Goal: Task Accomplishment & Management: Manage account settings

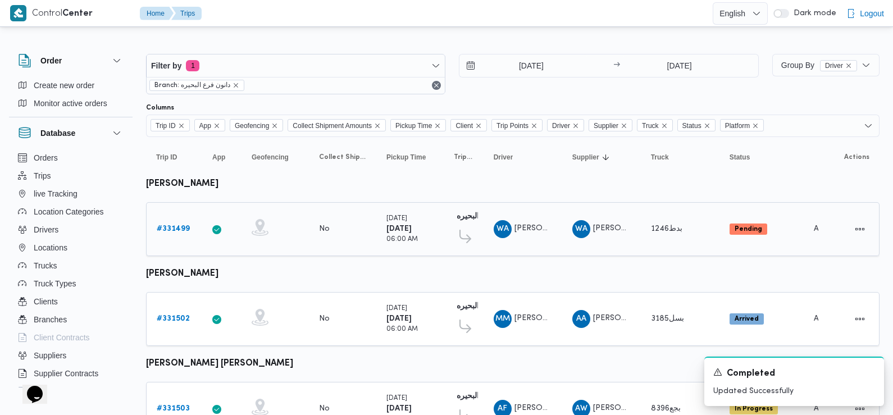
click at [181, 226] on b "# 331499" at bounding box center [173, 228] width 33 height 7
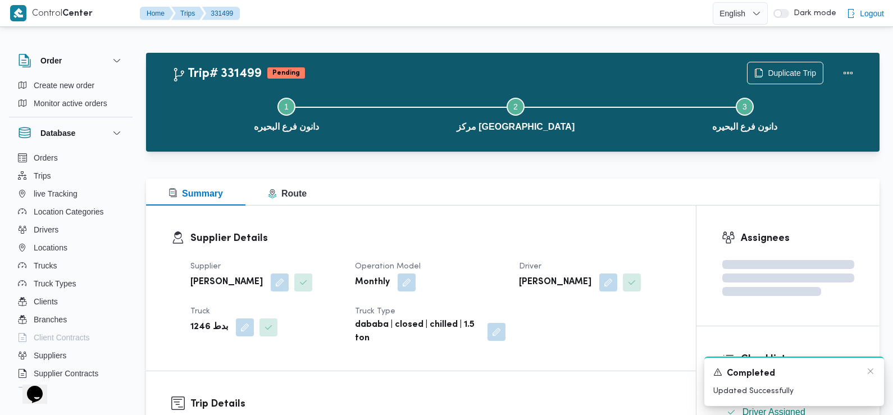
click at [881, 374] on div "A new notification appears Completed Updated Successfully" at bounding box center [794, 380] width 180 height 49
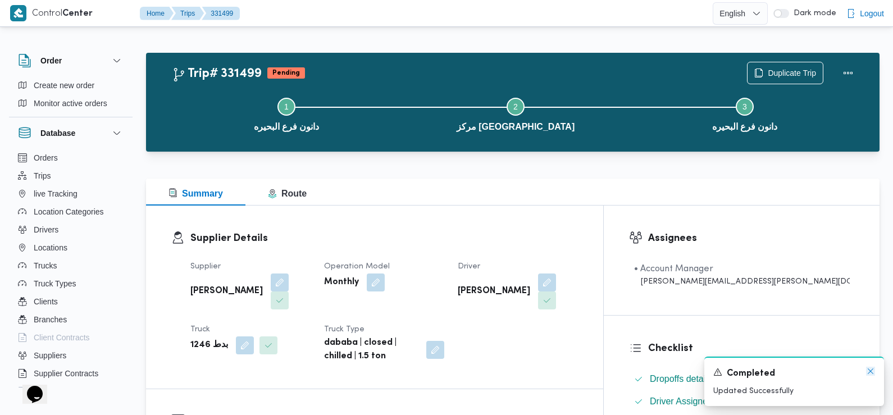
click at [872, 373] on icon "Dismiss toast" at bounding box center [870, 371] width 9 height 9
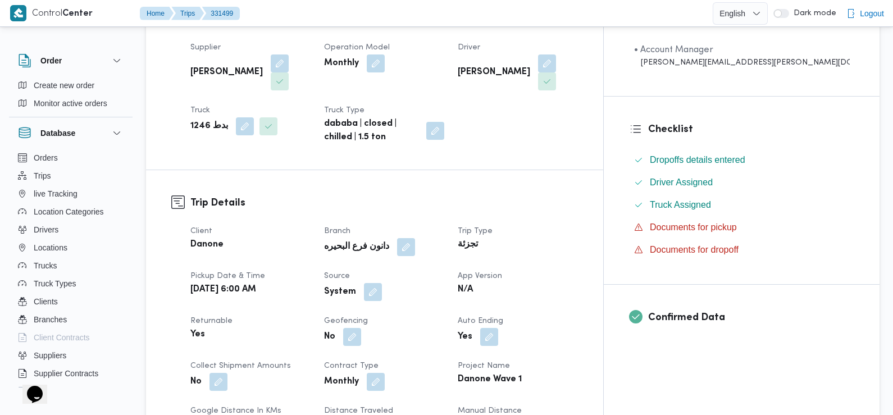
scroll to position [225, 0]
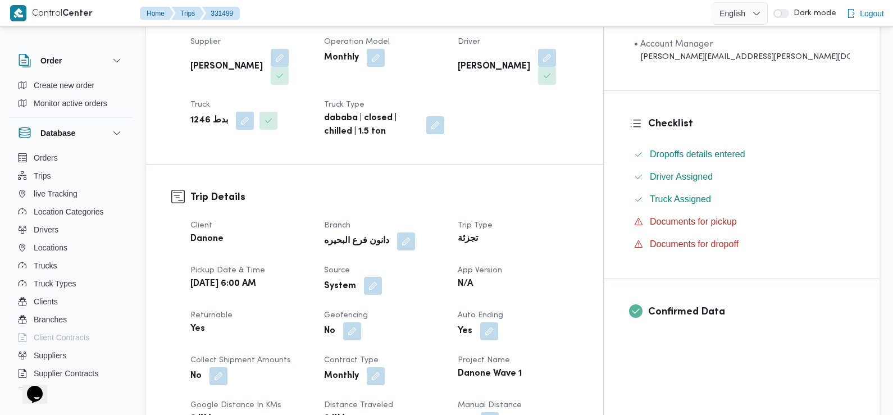
click at [382, 277] on button "button" at bounding box center [373, 286] width 18 height 18
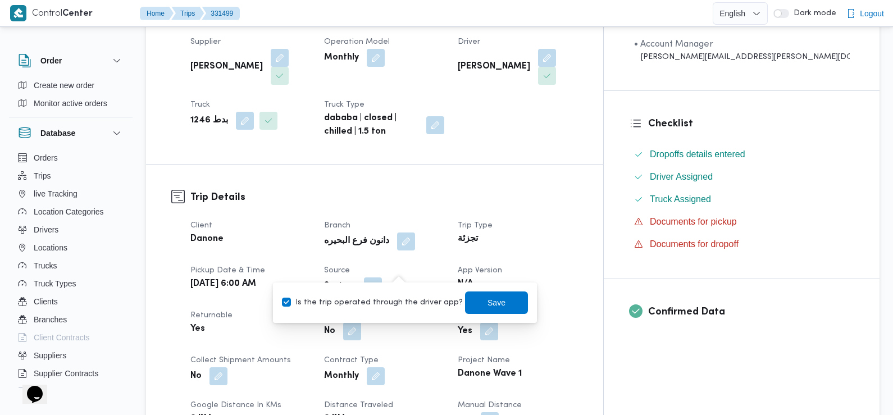
click at [400, 301] on label "Is the trip operated through the driver app?" at bounding box center [372, 302] width 181 height 13
checkbox input "false"
click at [487, 299] on span "Save" at bounding box center [496, 301] width 18 height 13
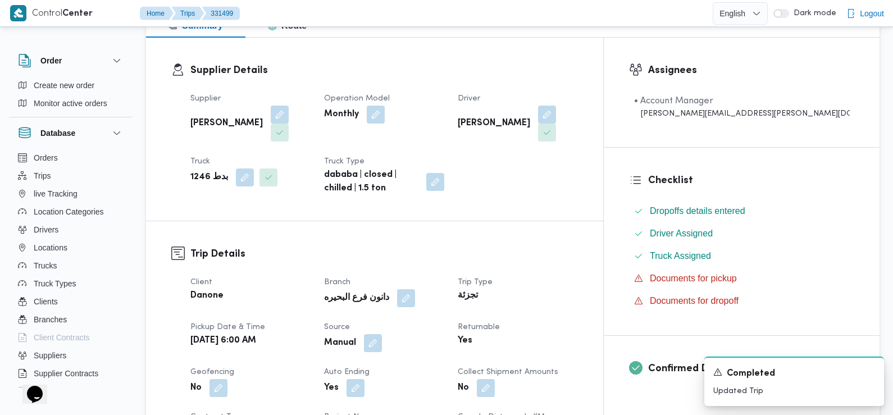
scroll to position [0, 0]
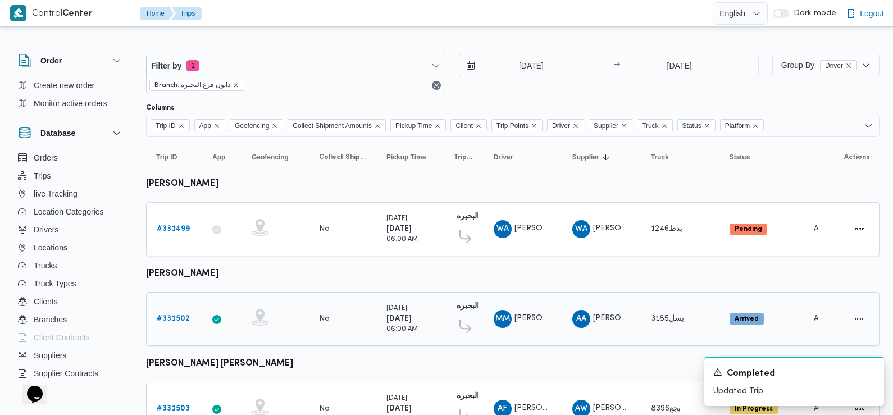
click at [167, 315] on b "# 331502" at bounding box center [173, 318] width 33 height 7
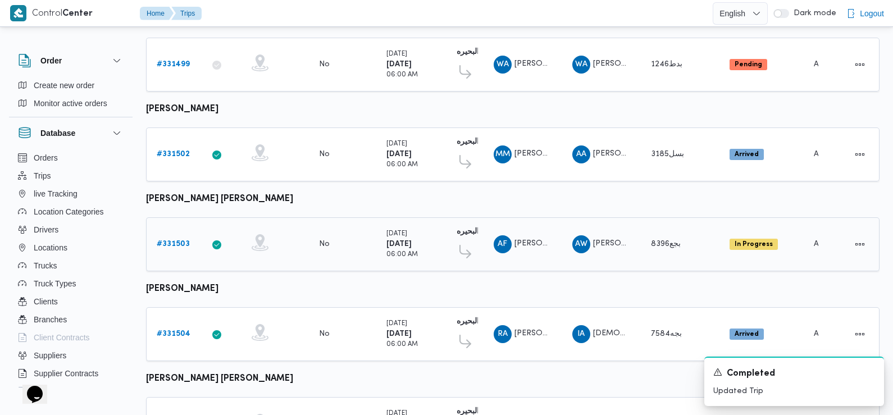
click at [184, 241] on b "# 331503" at bounding box center [173, 243] width 33 height 7
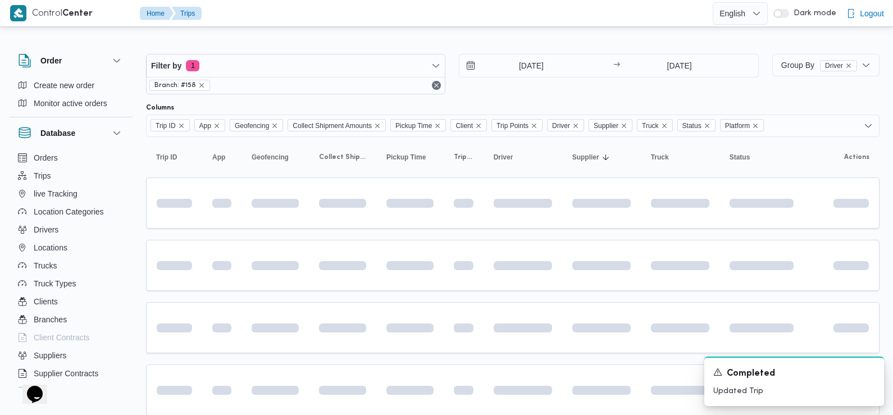
scroll to position [164, 0]
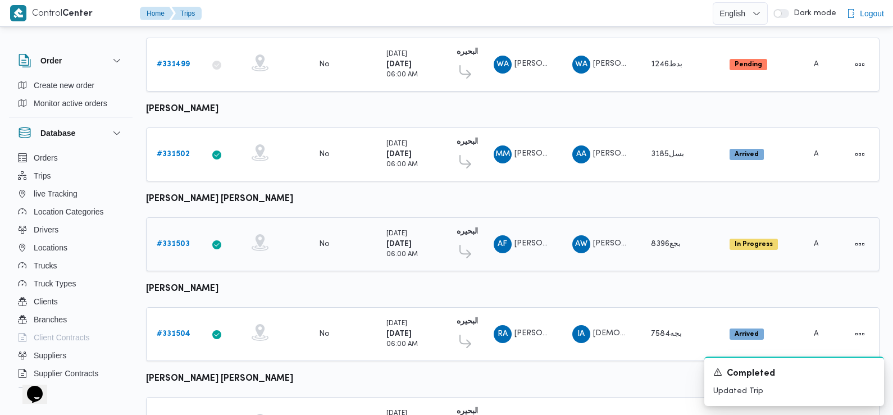
click at [167, 241] on b "# 331503" at bounding box center [173, 243] width 33 height 7
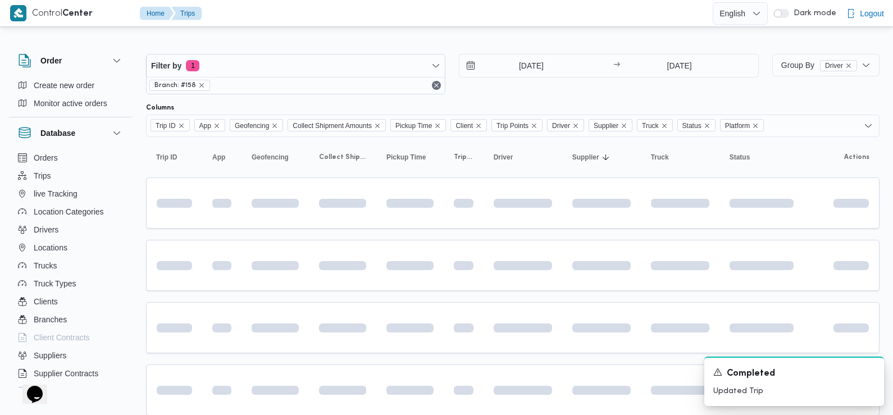
scroll to position [164, 0]
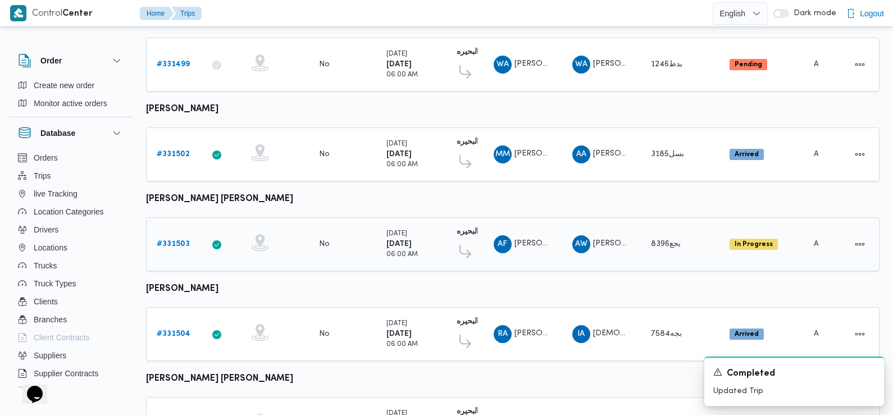
click at [177, 240] on b "# 331503" at bounding box center [173, 243] width 33 height 7
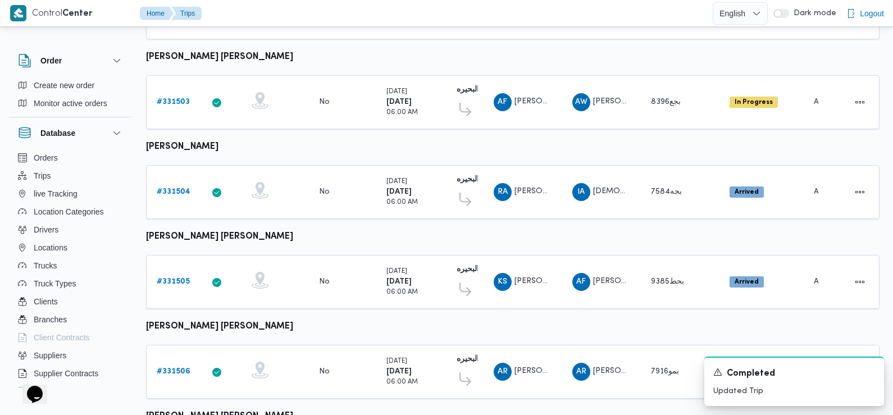
scroll to position [310, 0]
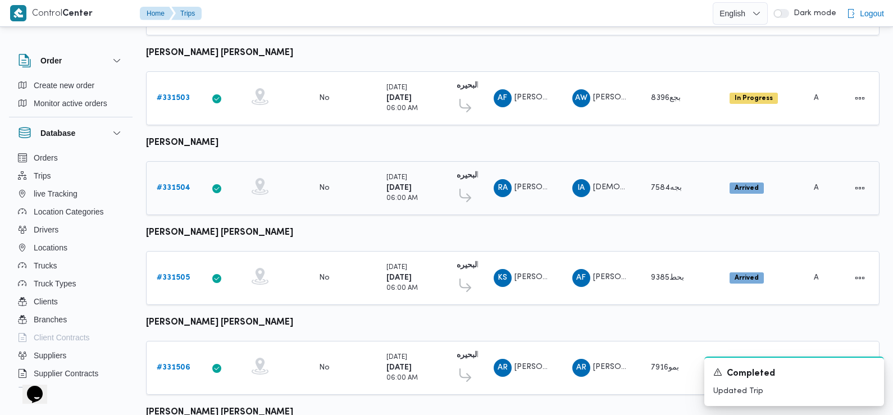
click at [170, 185] on b "# 331504" at bounding box center [174, 187] width 34 height 7
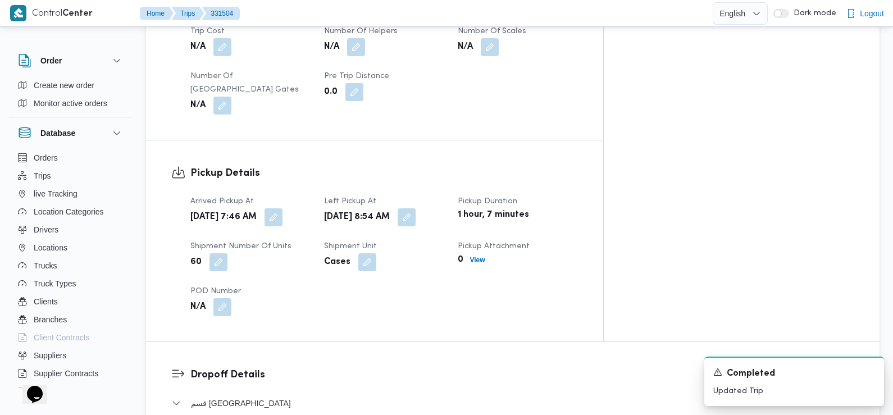
scroll to position [666, 0]
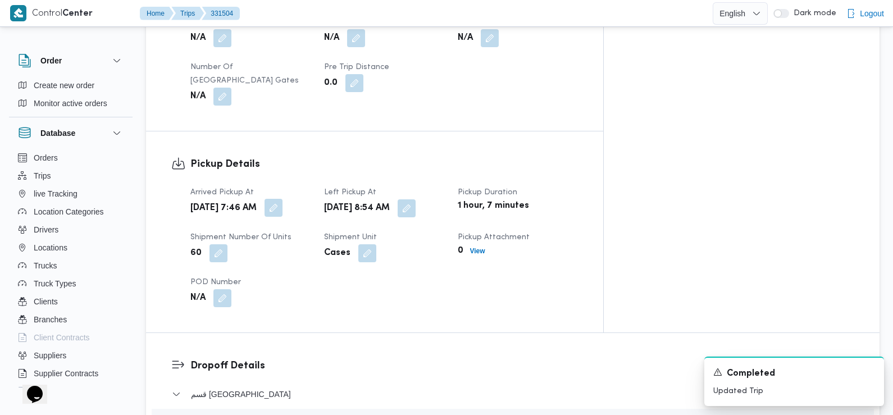
click at [282, 199] on button "button" at bounding box center [273, 208] width 18 height 18
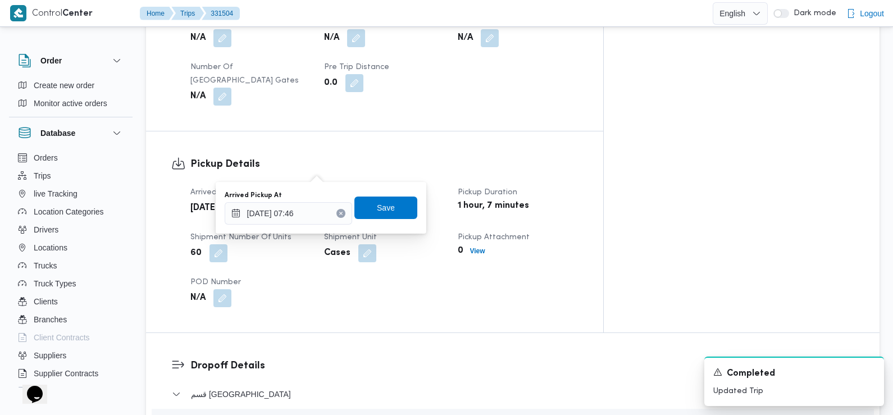
click at [314, 200] on div "Arrived Pickup At 18/08/2025 07:46" at bounding box center [288, 208] width 127 height 34
click at [315, 214] on input "18/08/2025 07:46" at bounding box center [288, 213] width 127 height 22
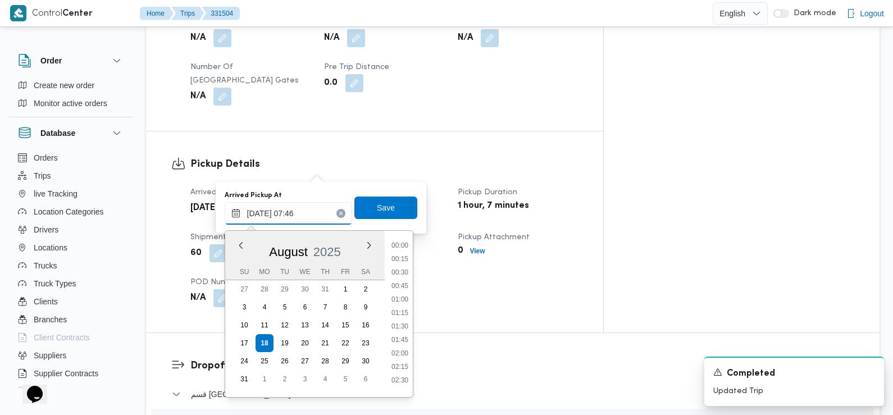
scroll to position [340, 0]
click at [398, 303] on ul "00:00 00:15 00:30 00:45 01:00 01:15 01:30 01:45 02:00 02:15 02:30 02:45 03:00 0…" at bounding box center [400, 314] width 26 height 148
click at [400, 310] on li "07:30" at bounding box center [400, 309] width 26 height 11
type input "18/08/2025 07:30"
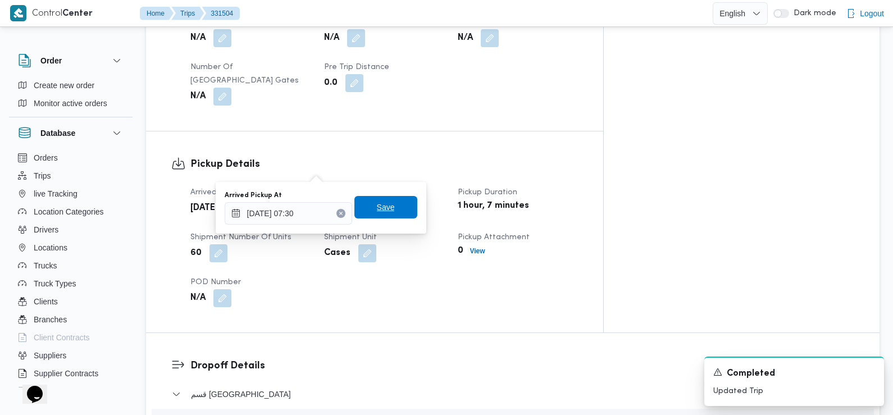
click at [383, 205] on span "Save" at bounding box center [386, 206] width 18 height 13
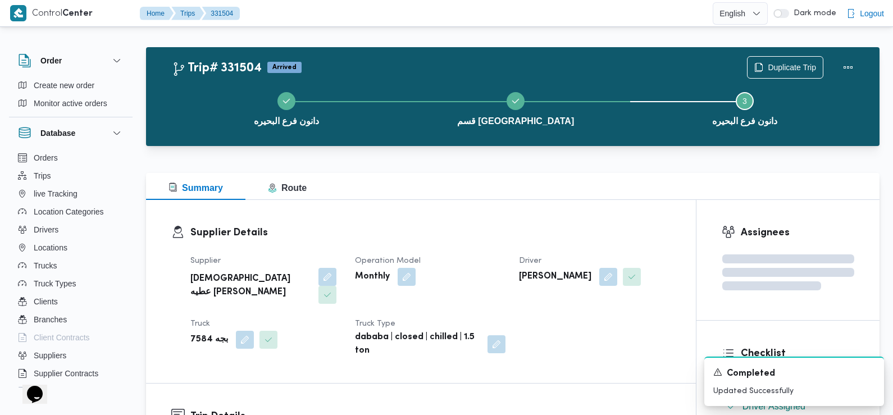
scroll to position [0, 0]
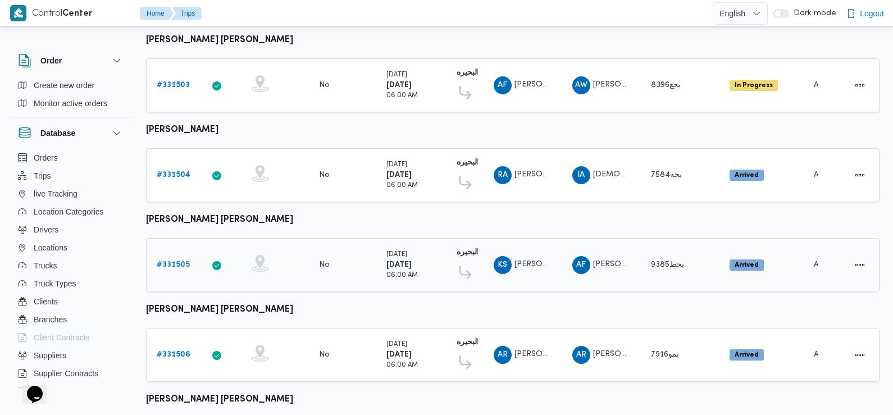
scroll to position [441, 0]
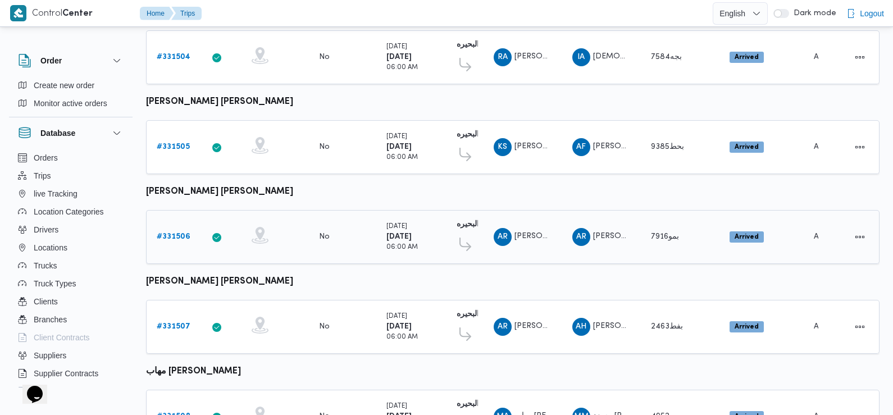
click at [176, 233] on b "# 331506" at bounding box center [174, 236] width 34 height 7
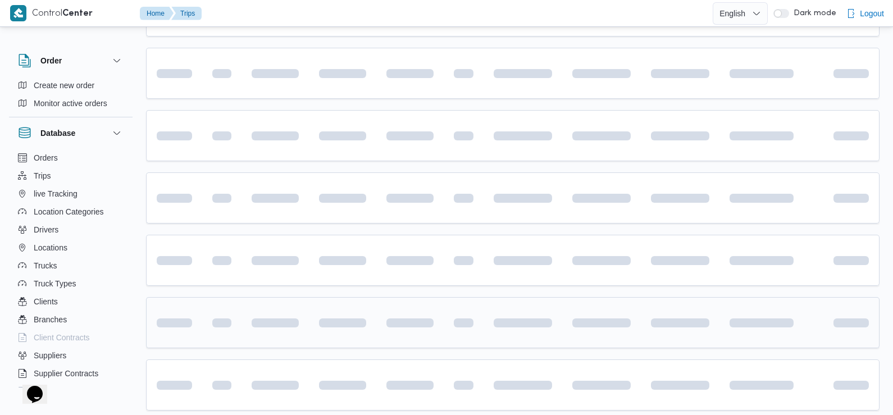
scroll to position [570, 0]
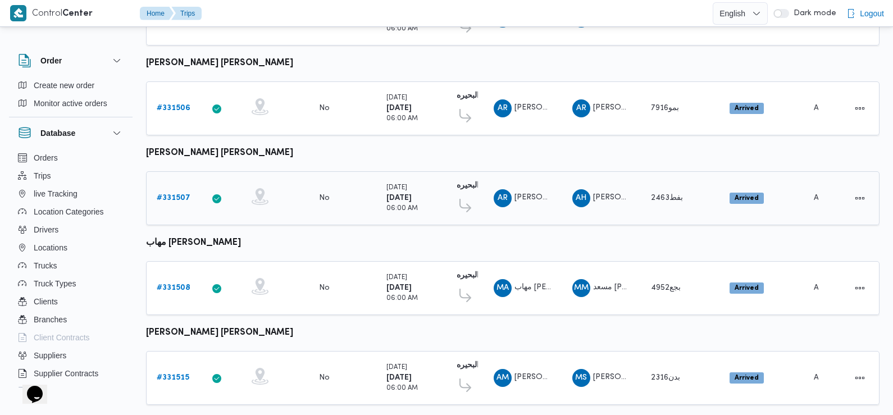
click at [176, 194] on b "# 331507" at bounding box center [174, 197] width 34 height 7
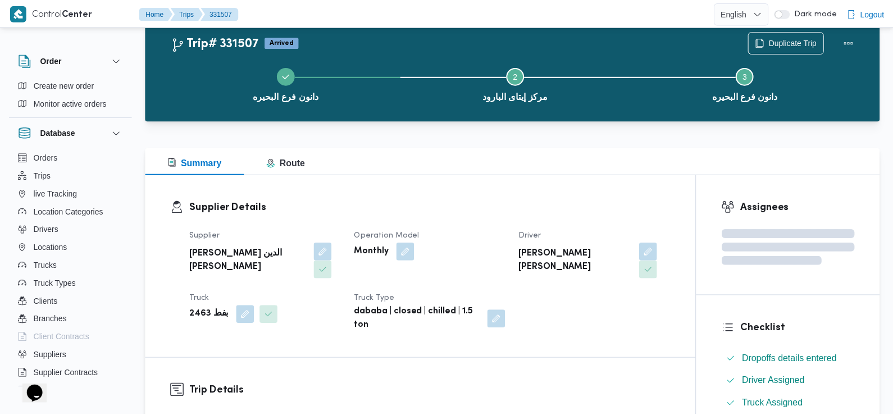
scroll to position [570, 0]
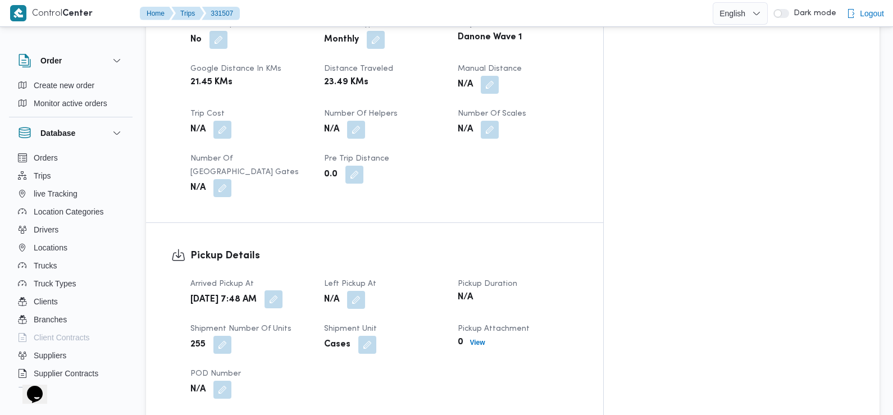
click at [282, 290] on button "button" at bounding box center [273, 299] width 18 height 18
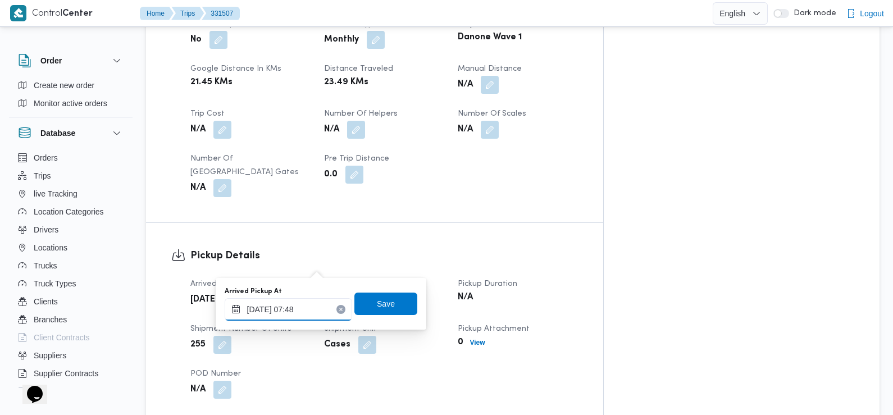
click at [313, 300] on div "18/08/2025 07:48" at bounding box center [288, 309] width 127 height 22
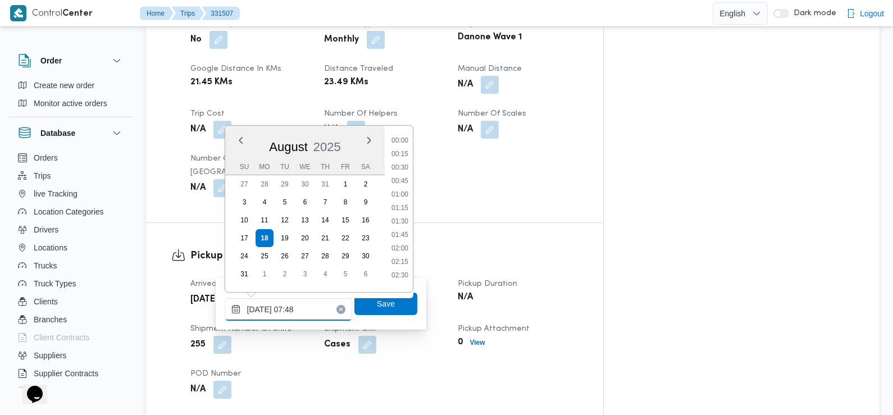
scroll to position [340, 0]
click at [402, 204] on li "07:30" at bounding box center [400, 204] width 26 height 11
type input "18/08/2025 07:30"
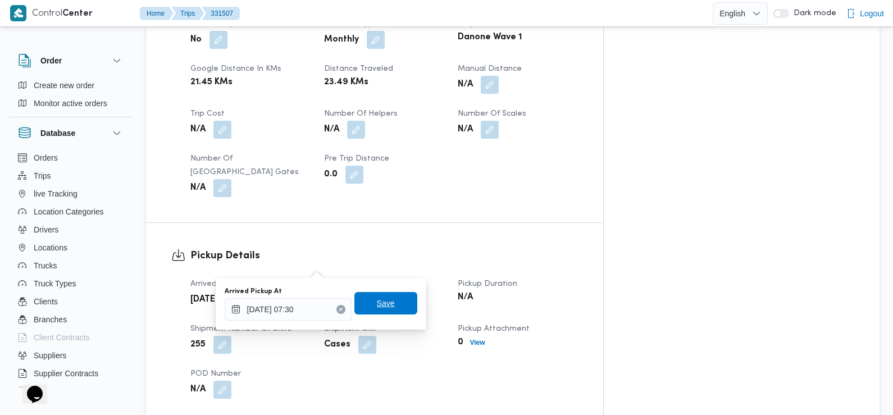
click at [383, 306] on span "Save" at bounding box center [386, 302] width 18 height 13
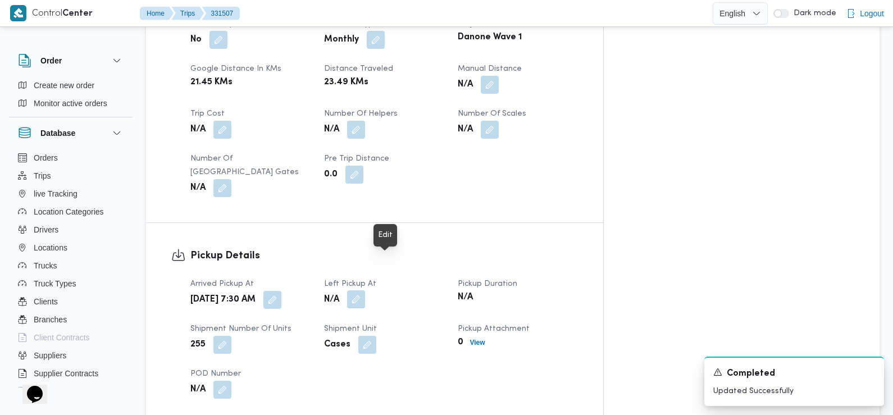
click at [365, 290] on button "button" at bounding box center [356, 299] width 18 height 18
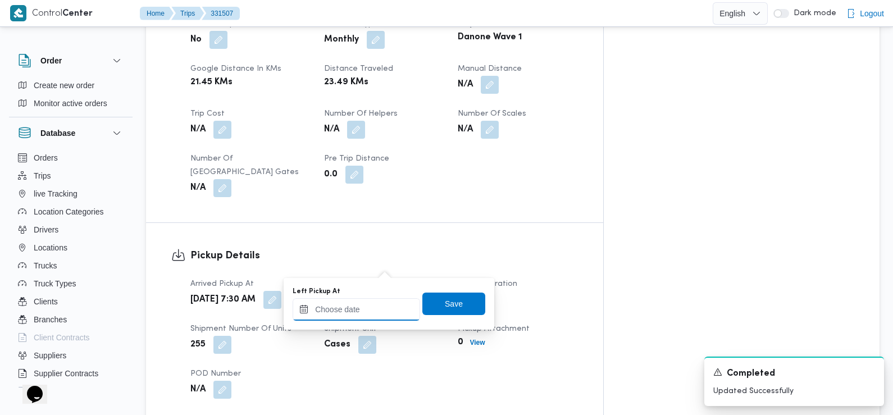
click at [384, 309] on input "Left Pickup At" at bounding box center [355, 309] width 127 height 22
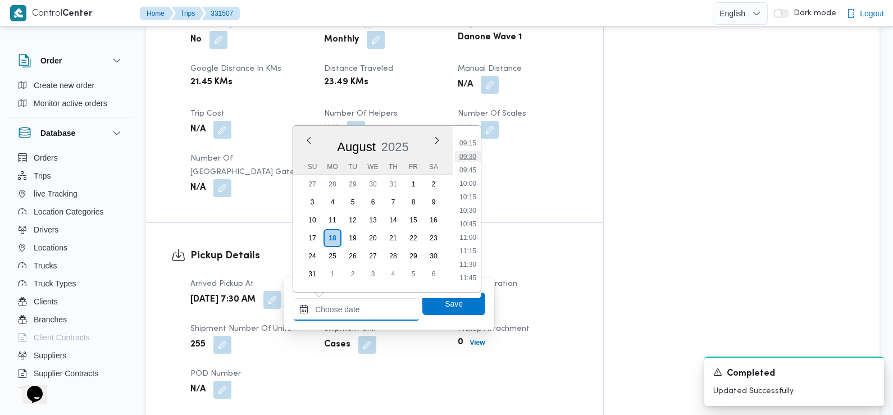
scroll to position [474, 0]
click at [470, 153] on li "09:00" at bounding box center [468, 150] width 26 height 11
type input "18/08/2025 09:00"
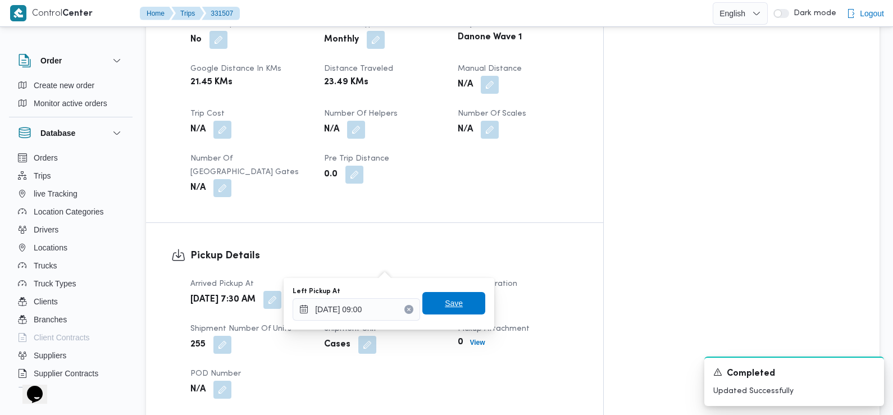
click at [445, 300] on span "Save" at bounding box center [454, 302] width 18 height 13
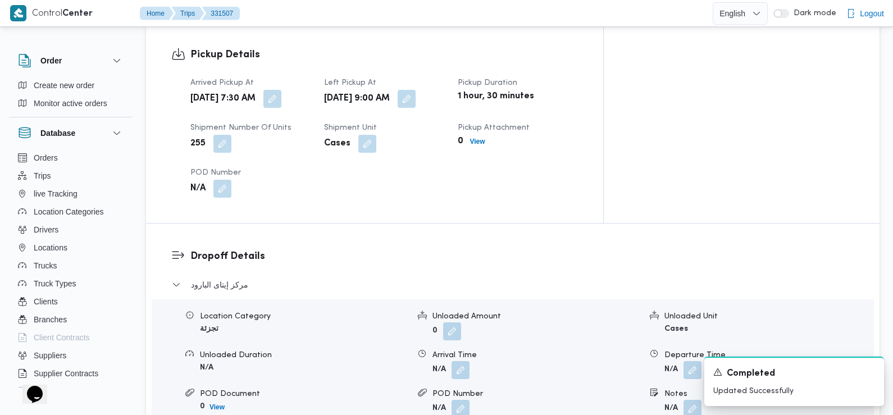
scroll to position [772, 0]
click at [460, 359] on button "button" at bounding box center [460, 368] width 18 height 18
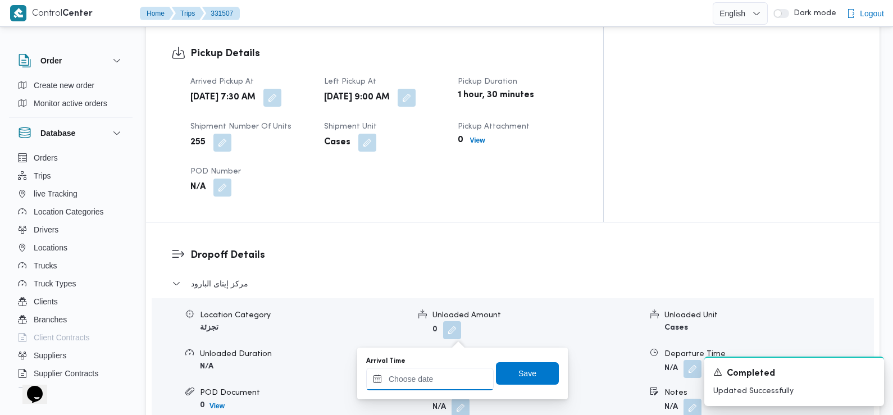
click at [446, 381] on input "Arrival Time" at bounding box center [429, 379] width 127 height 22
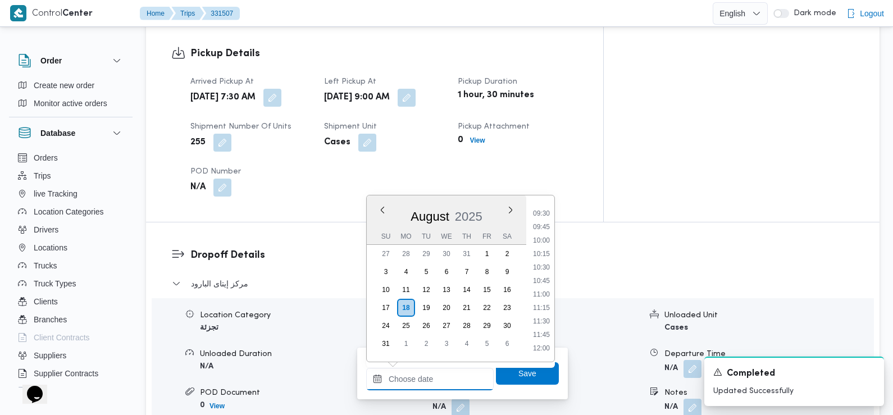
scroll to position [508, 0]
click at [543, 218] on li "09:30" at bounding box center [541, 213] width 26 height 11
type input "18/08/2025 09:30"
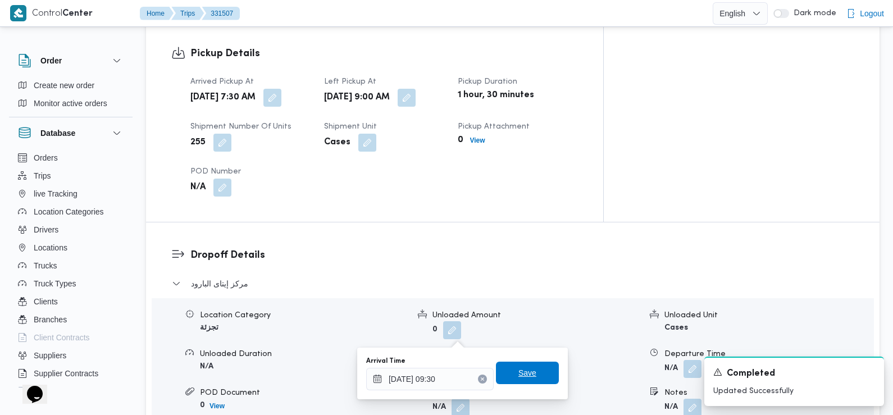
click at [522, 367] on span "Save" at bounding box center [527, 372] width 18 height 13
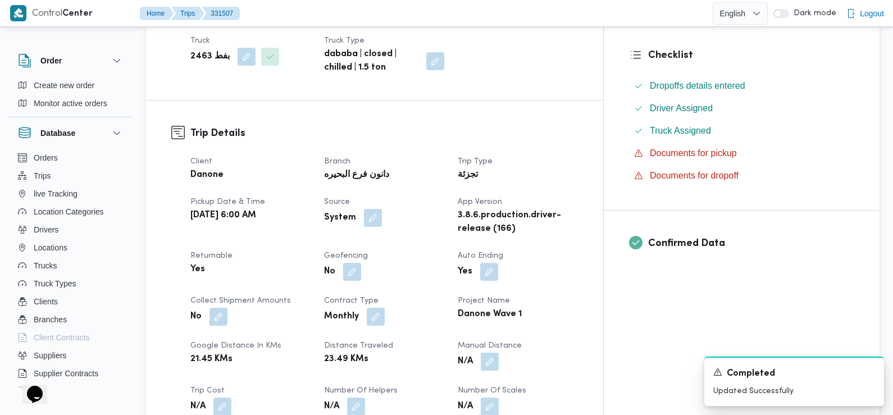
scroll to position [0, 0]
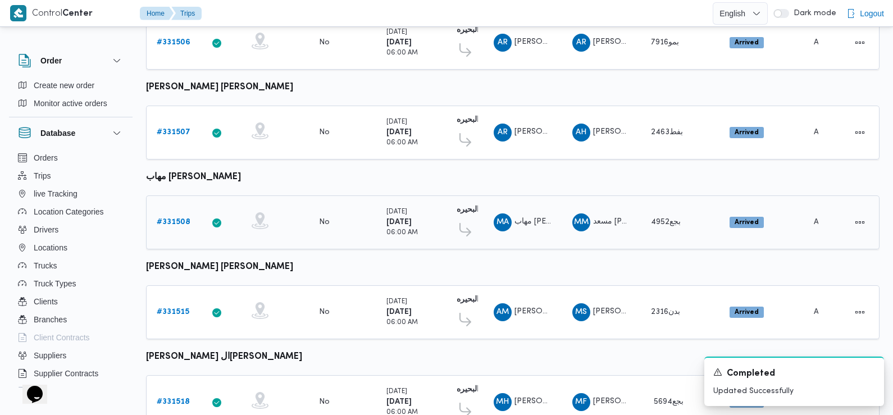
scroll to position [556, 0]
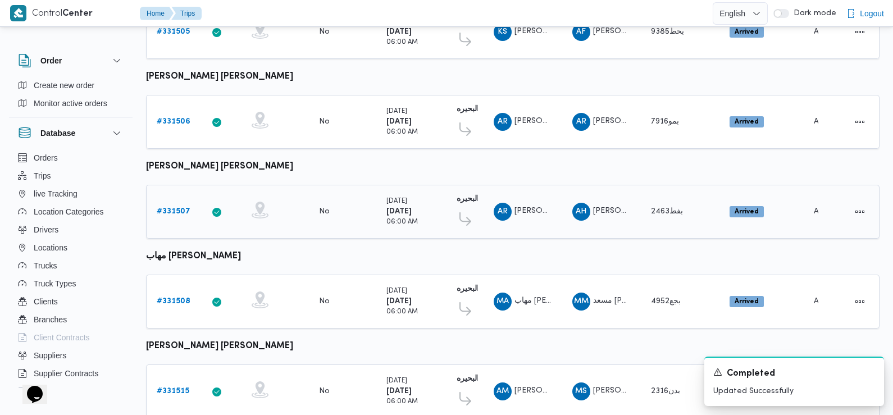
click at [173, 208] on b "# 331507" at bounding box center [174, 211] width 34 height 7
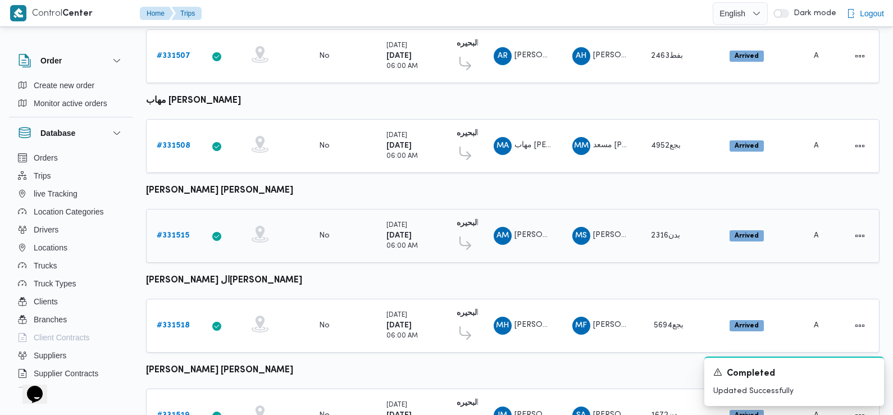
scroll to position [708, 0]
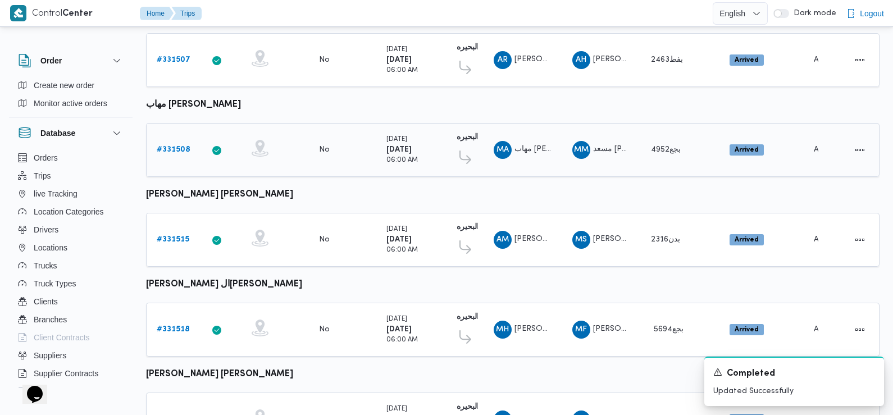
click at [180, 146] on b "# 331508" at bounding box center [174, 149] width 34 height 7
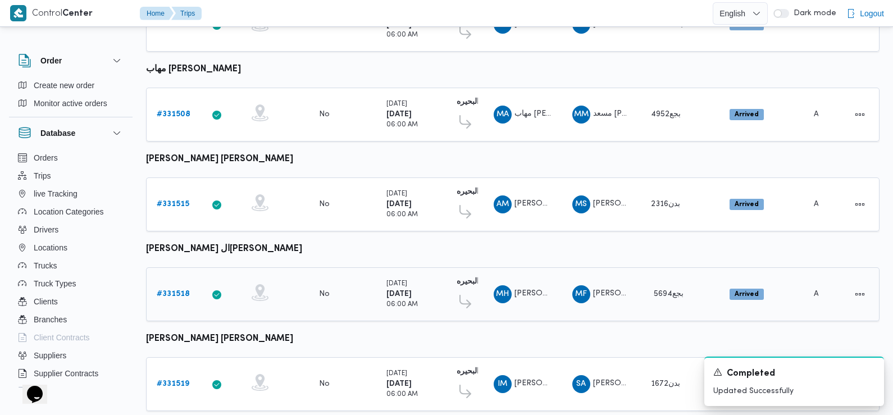
scroll to position [708, 0]
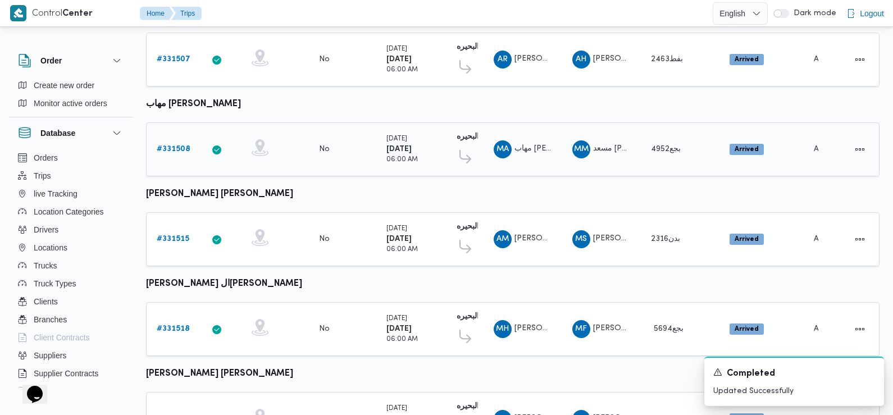
click at [173, 145] on b "# 331508" at bounding box center [174, 148] width 34 height 7
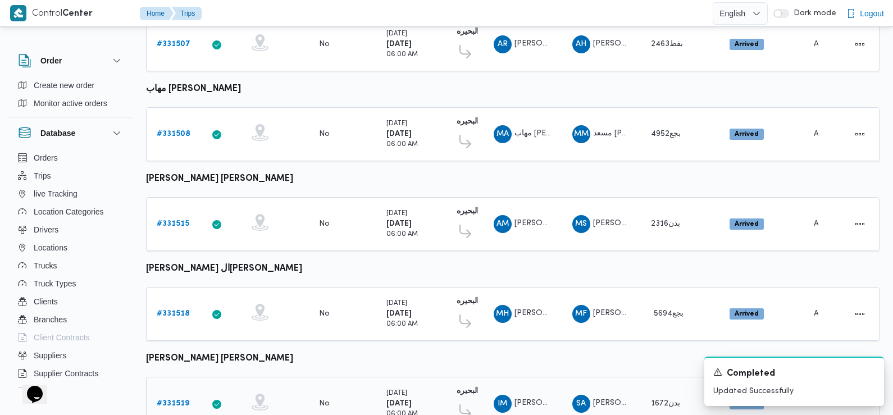
scroll to position [712, 0]
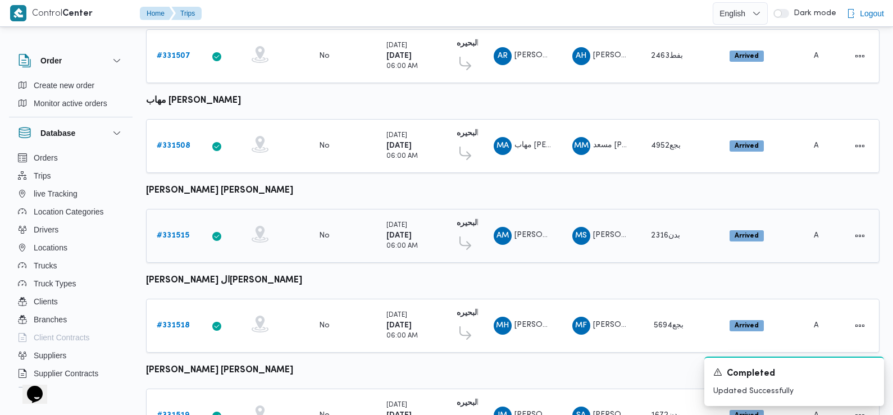
click at [177, 232] on b "# 331515" at bounding box center [173, 235] width 33 height 7
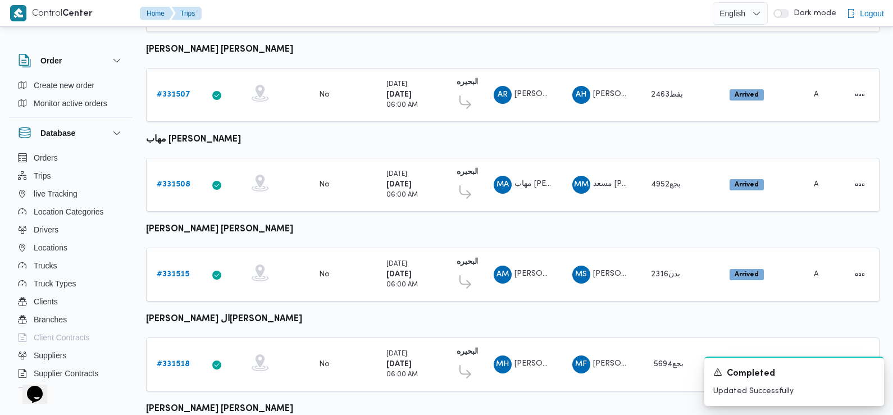
scroll to position [671, 0]
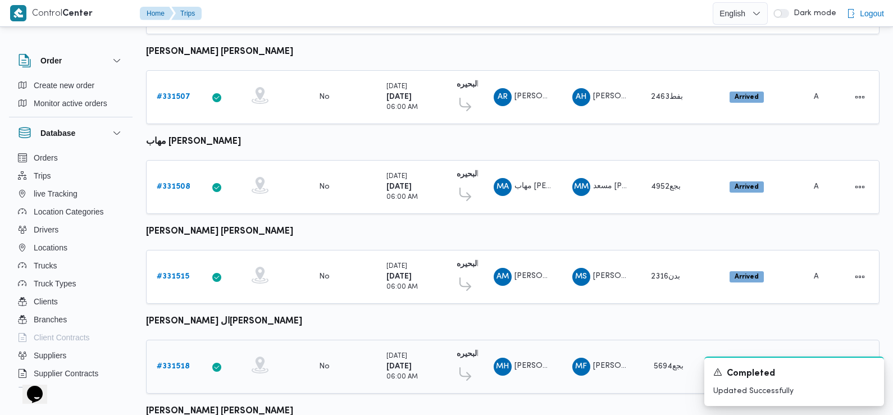
click at [173, 363] on b "# 331518" at bounding box center [173, 366] width 33 height 7
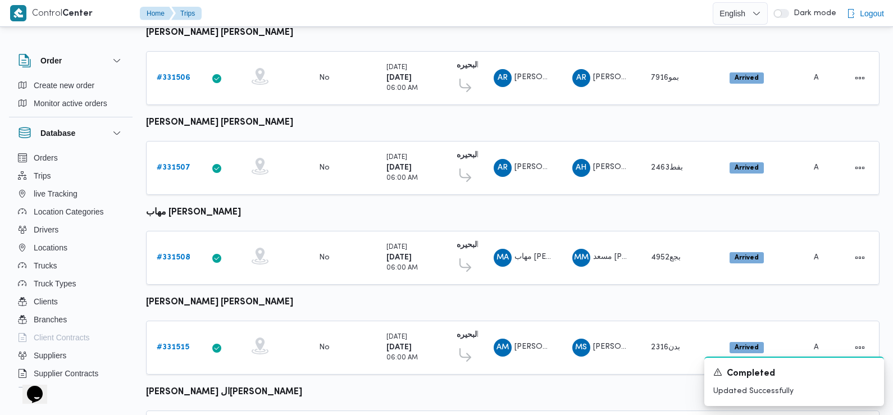
scroll to position [783, 0]
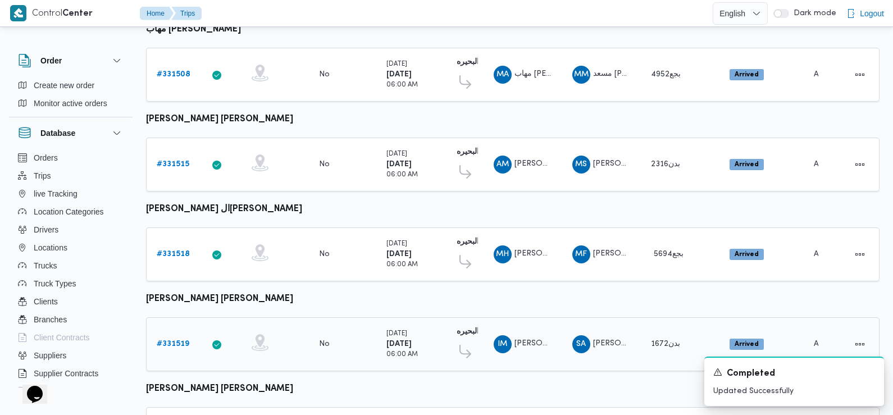
click at [177, 340] on b "# 331519" at bounding box center [173, 343] width 33 height 7
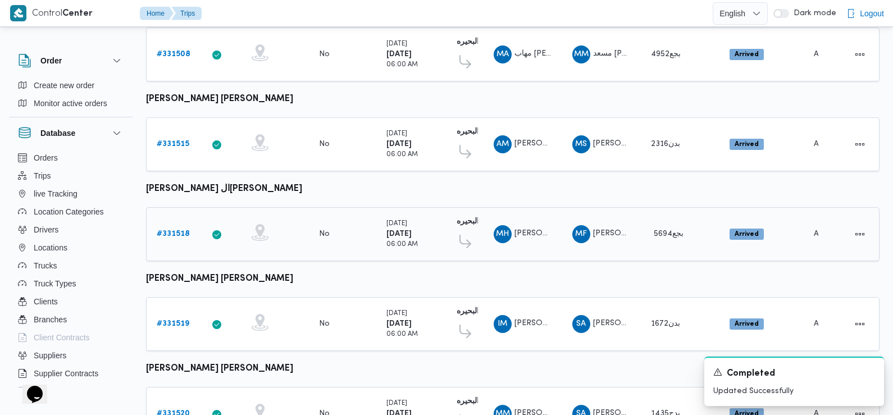
scroll to position [943, 0]
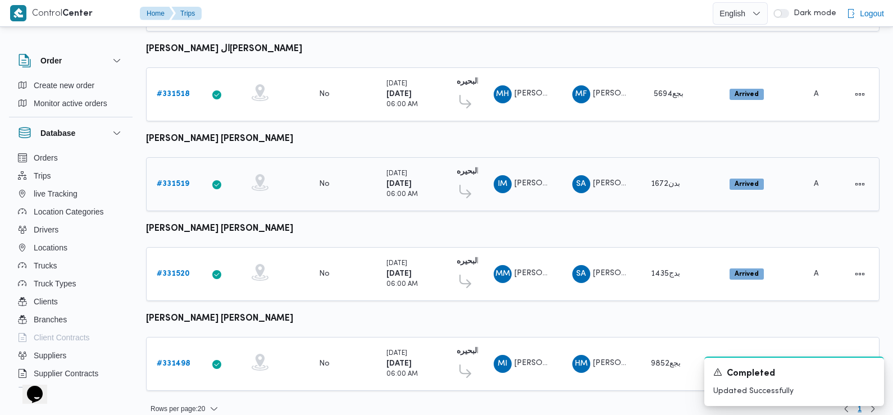
click at [176, 180] on b "# 331519" at bounding box center [173, 183] width 33 height 7
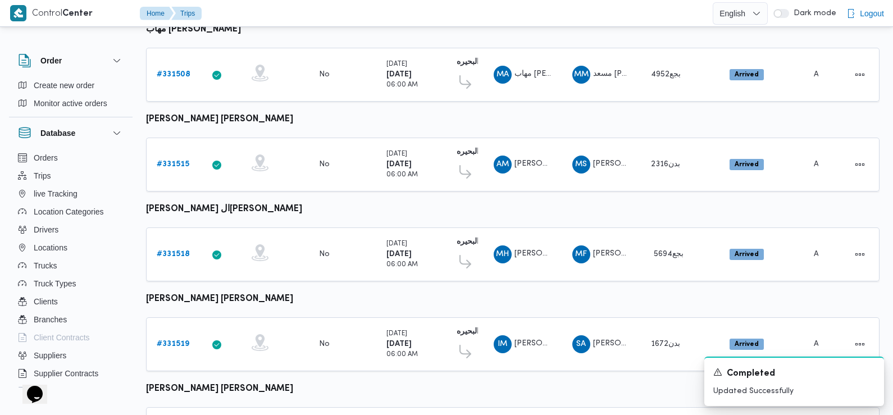
scroll to position [943, 0]
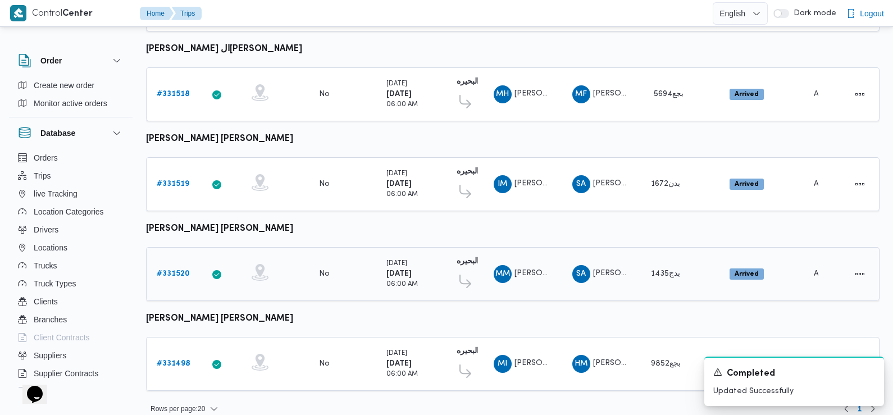
click at [174, 270] on b "# 331520" at bounding box center [173, 273] width 33 height 7
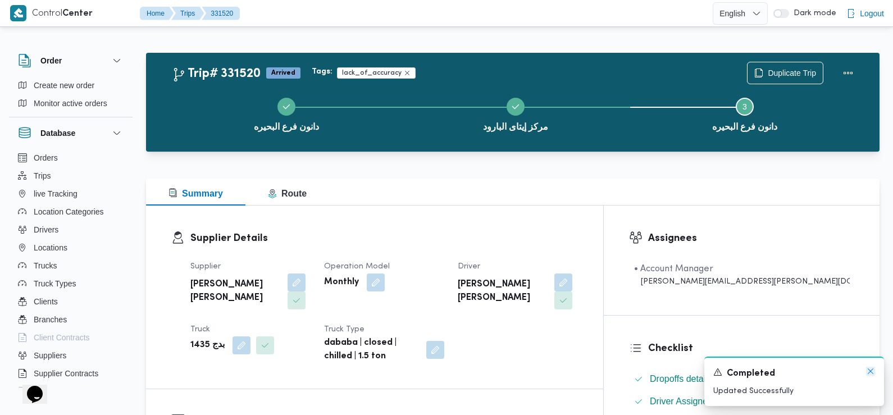
click at [871, 372] on icon "Dismiss toast" at bounding box center [870, 371] width 6 height 6
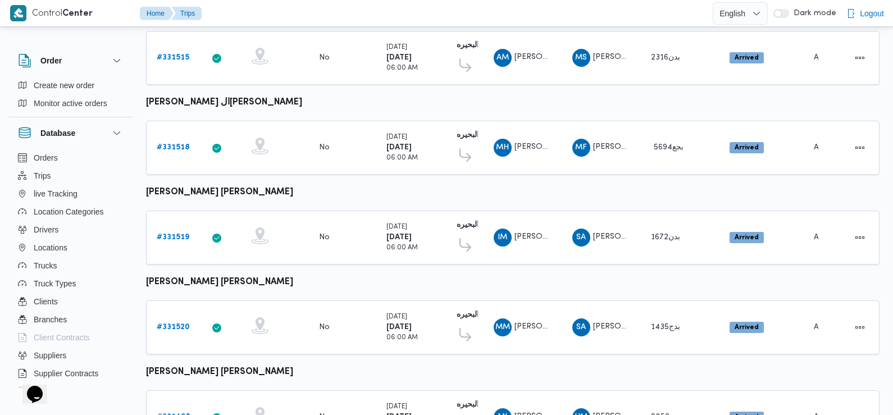
scroll to position [943, 0]
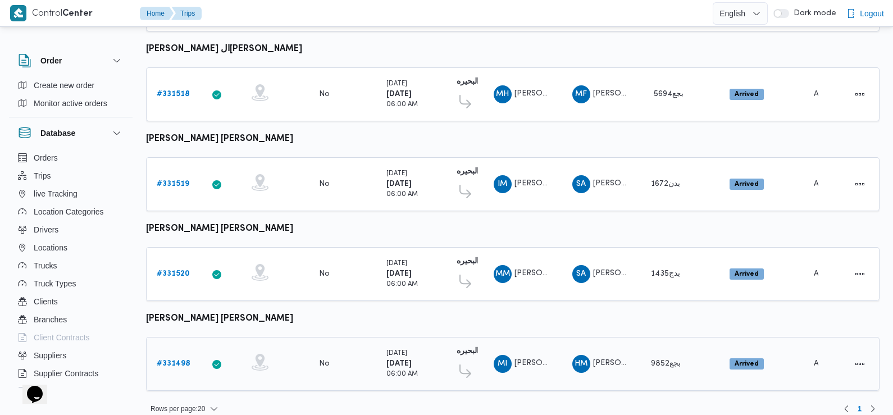
click at [166, 360] on b "# 331498" at bounding box center [174, 363] width 34 height 7
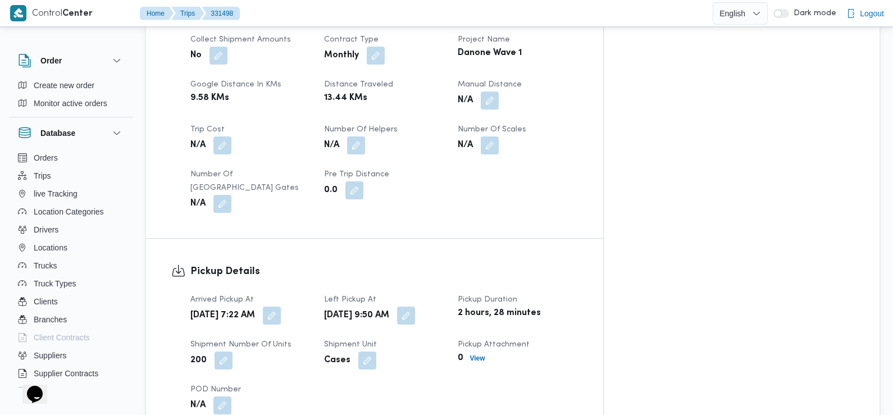
scroll to position [550, 0]
click at [415, 305] on button "button" at bounding box center [406, 314] width 18 height 18
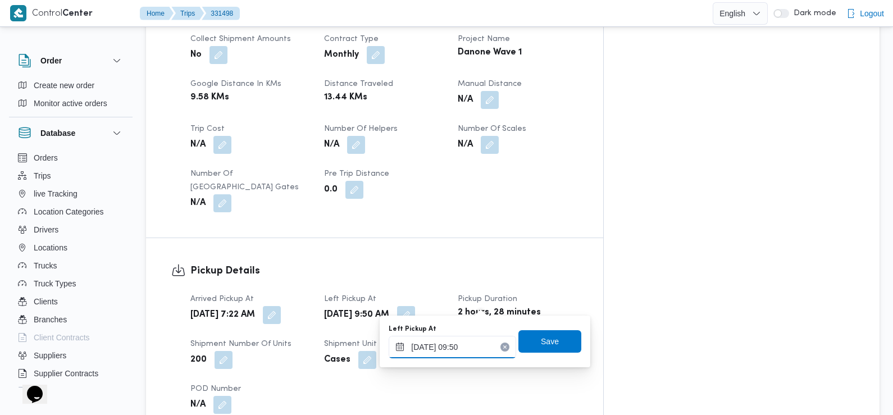
click at [458, 337] on input "18/08/2025 09:50" at bounding box center [451, 347] width 127 height 22
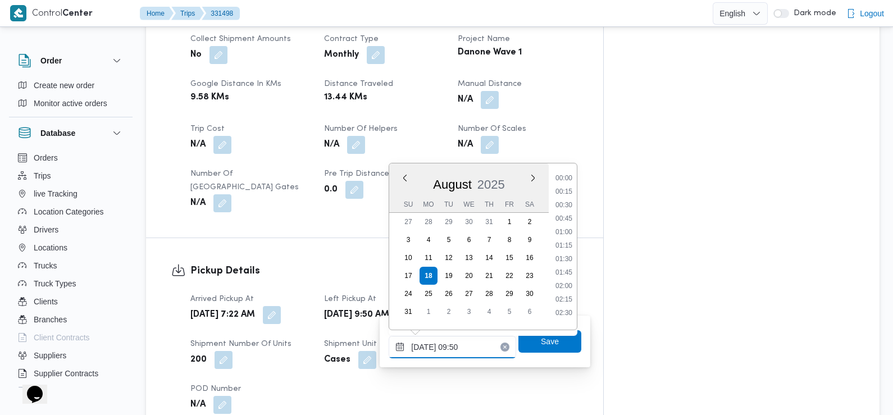
scroll to position [448, 0]
click at [565, 186] on li "08:30" at bounding box center [564, 187] width 26 height 11
type input "18/08/2025 08:30"
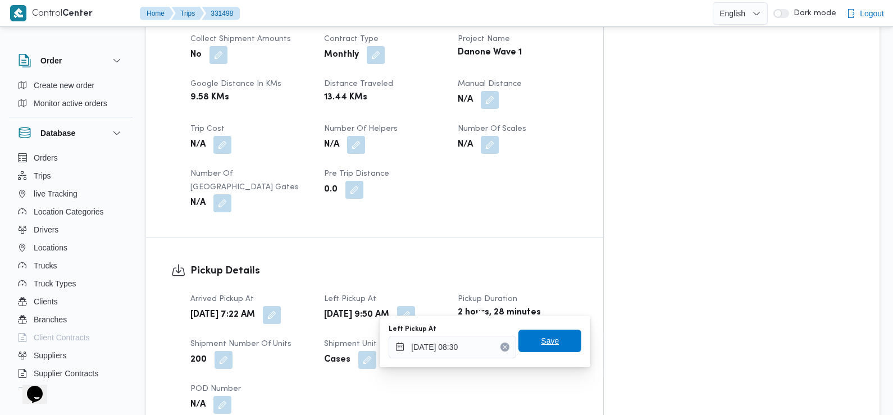
click at [541, 340] on span "Save" at bounding box center [550, 340] width 18 height 13
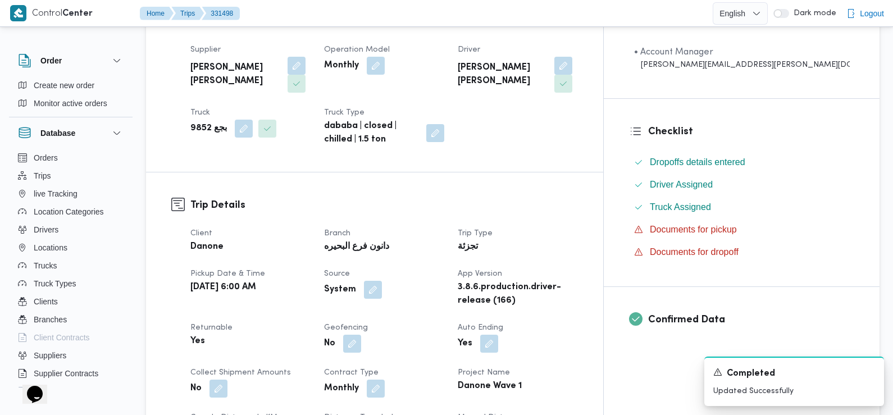
scroll to position [0, 0]
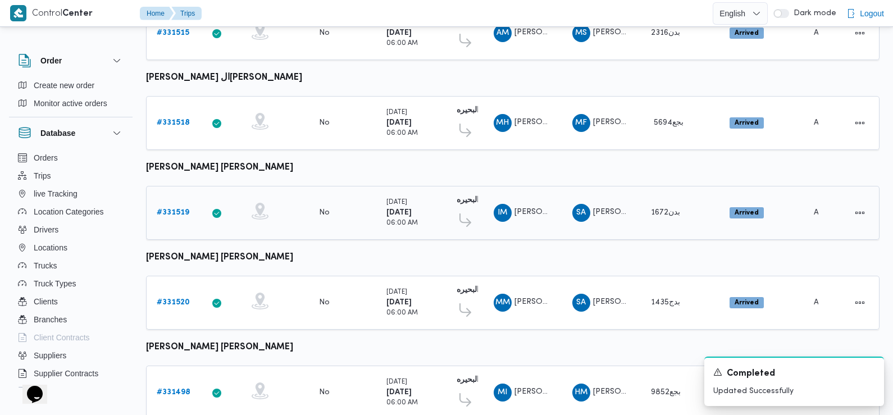
scroll to position [943, 0]
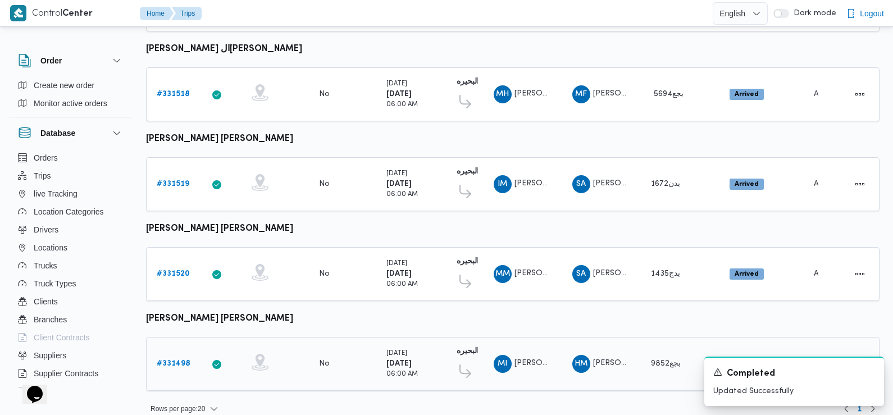
click at [176, 360] on b "# 331498" at bounding box center [174, 363] width 34 height 7
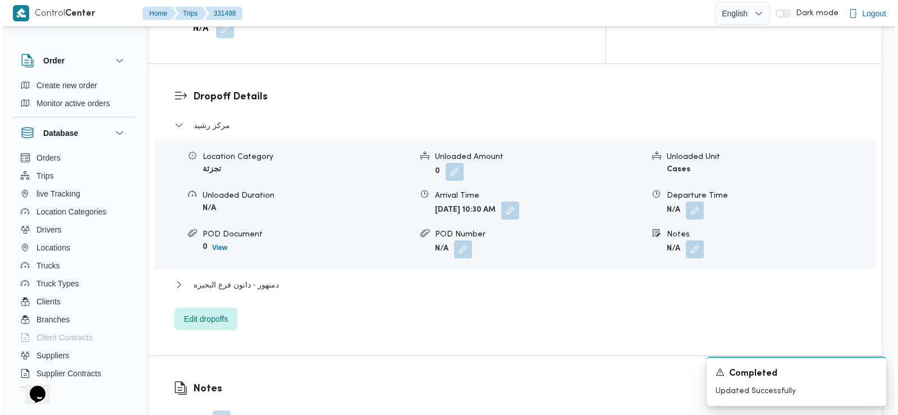
scroll to position [936, 0]
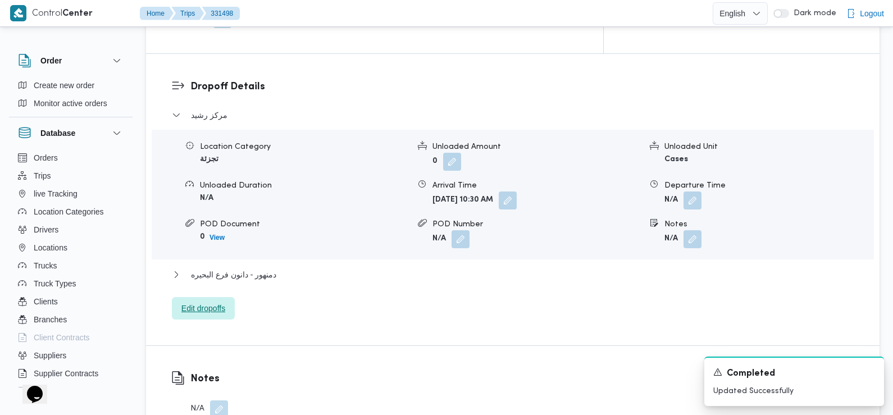
click at [209, 301] on span "Edit dropoffs" at bounding box center [203, 307] width 44 height 13
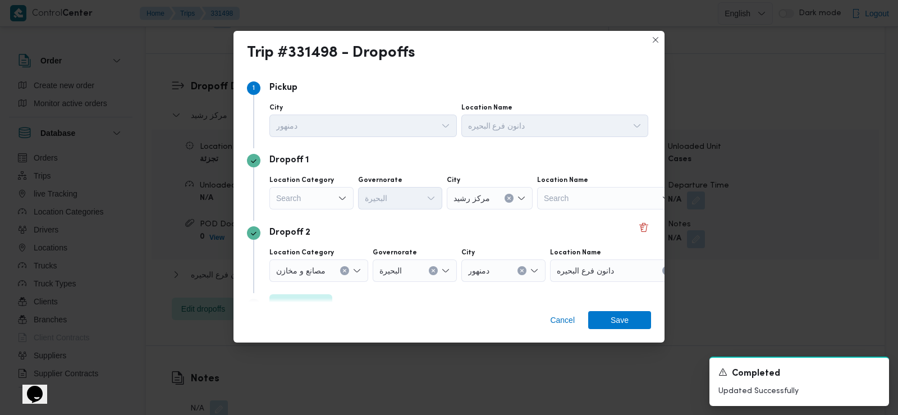
click at [323, 275] on span "مصانع و مخازن" at bounding box center [300, 270] width 49 height 12
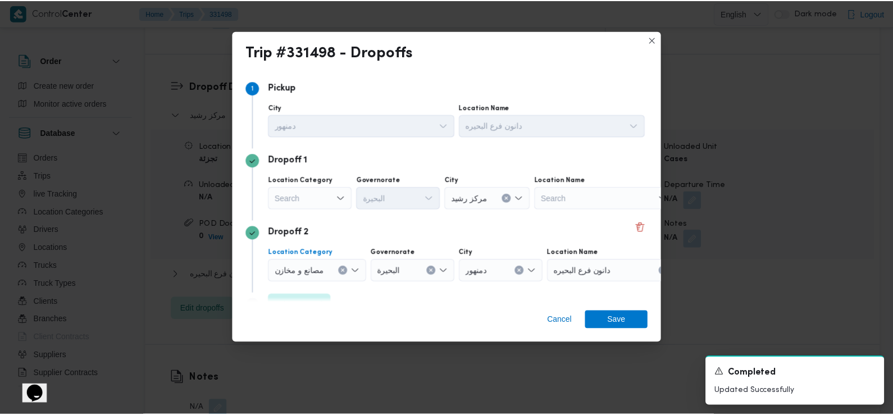
scroll to position [25, 0]
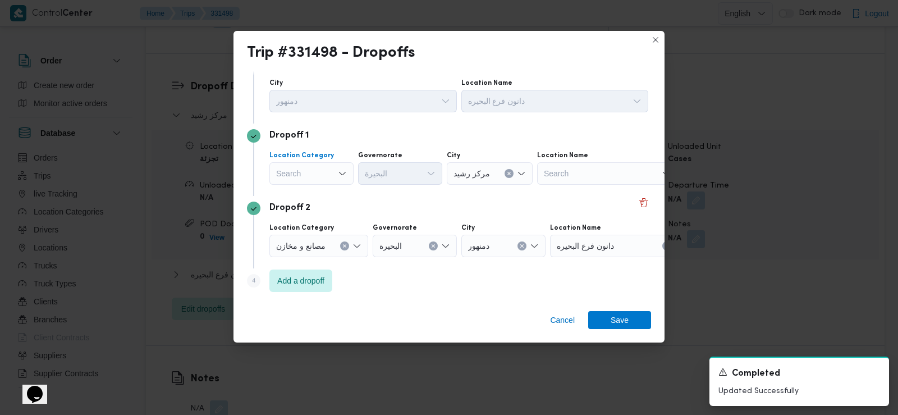
click at [327, 166] on div "Search" at bounding box center [311, 173] width 84 height 22
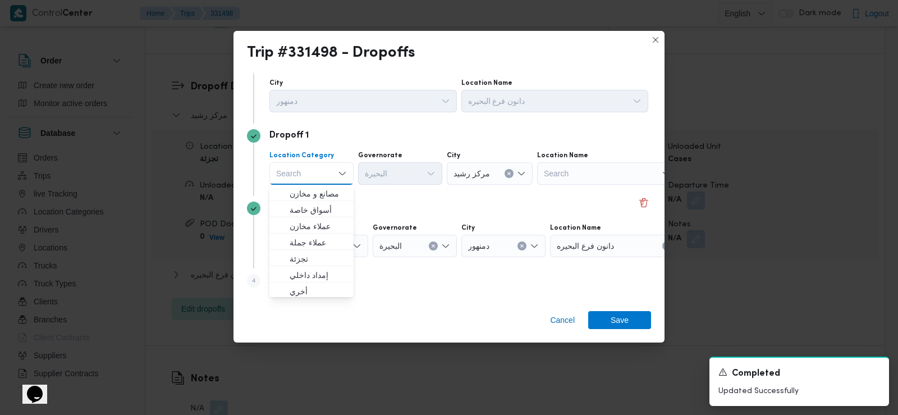
drag, startPoint x: 327, startPoint y: 191, endPoint x: 320, endPoint y: 161, distance: 31.2
click at [321, 160] on label "Location Category" at bounding box center [301, 155] width 65 height 9
click at [277, 167] on input "Location Category" at bounding box center [276, 173] width 1 height 13
click at [310, 190] on span "مصانع و مخازن" at bounding box center [318, 193] width 57 height 13
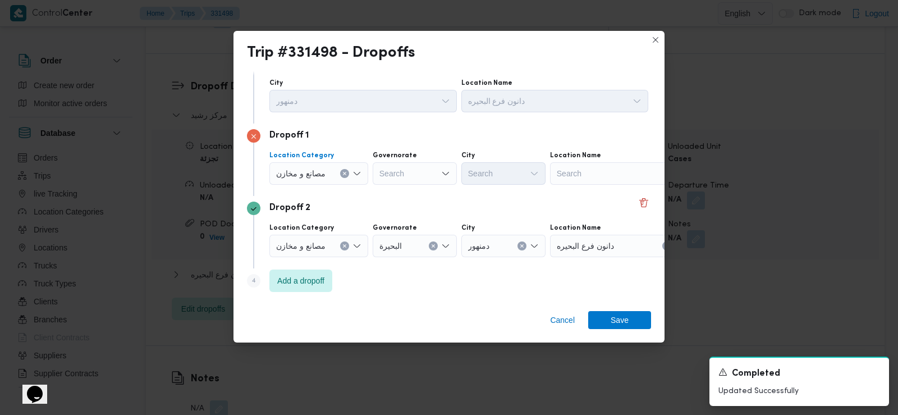
click at [305, 175] on span "مصانع و مخازن" at bounding box center [300, 173] width 49 height 12
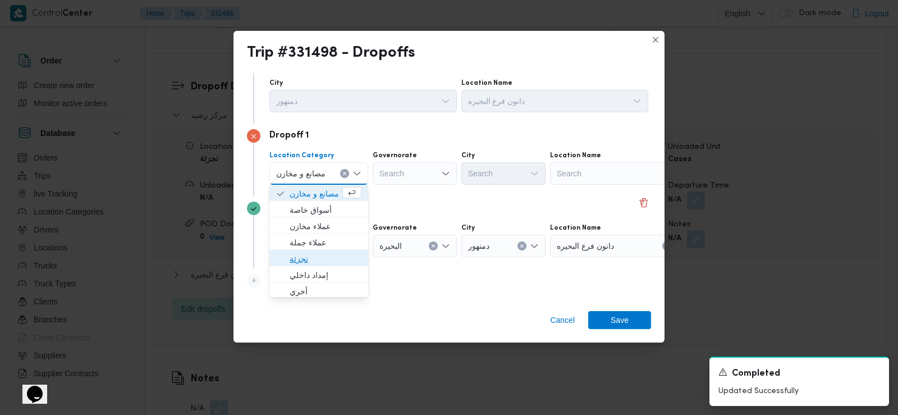
click at [319, 257] on span "تجزئة" at bounding box center [326, 258] width 72 height 13
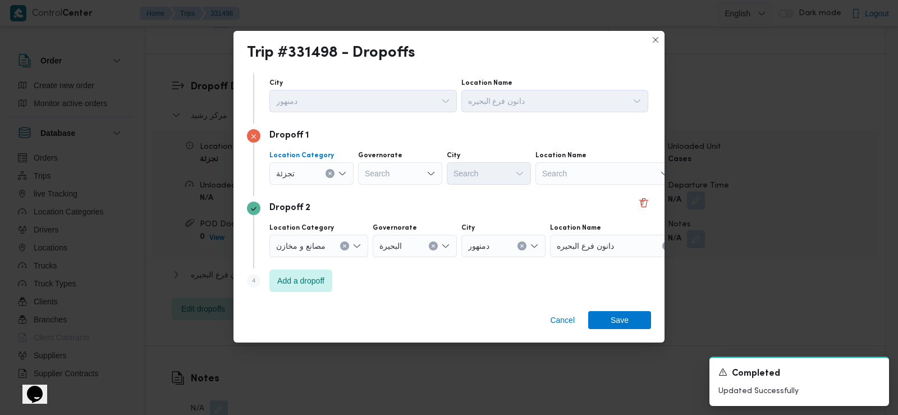
click at [404, 171] on div "Search" at bounding box center [400, 173] width 84 height 22
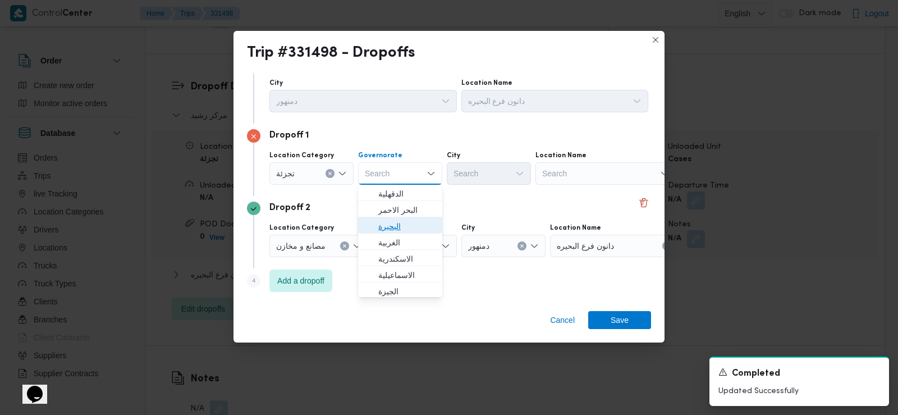
click at [400, 227] on span "البحيرة" at bounding box center [406, 226] width 57 height 13
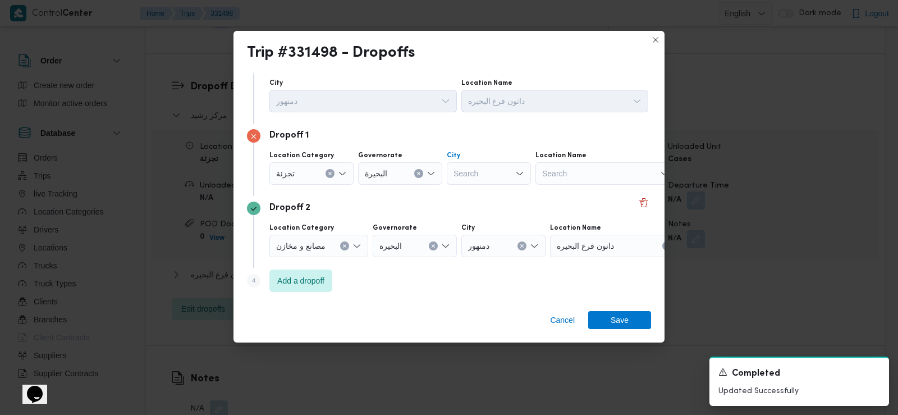
drag, startPoint x: 482, startPoint y: 177, endPoint x: 473, endPoint y: 175, distance: 9.3
click at [473, 175] on div "Search" at bounding box center [489, 173] width 84 height 22
type input "دمنه"
click at [484, 193] on mark "دمنه" at bounding box center [481, 193] width 13 height 9
click at [628, 319] on span "Save" at bounding box center [620, 319] width 18 height 18
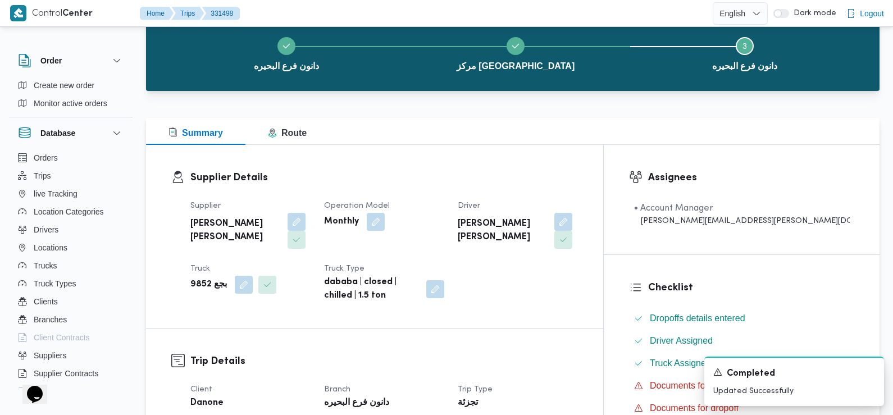
scroll to position [0, 0]
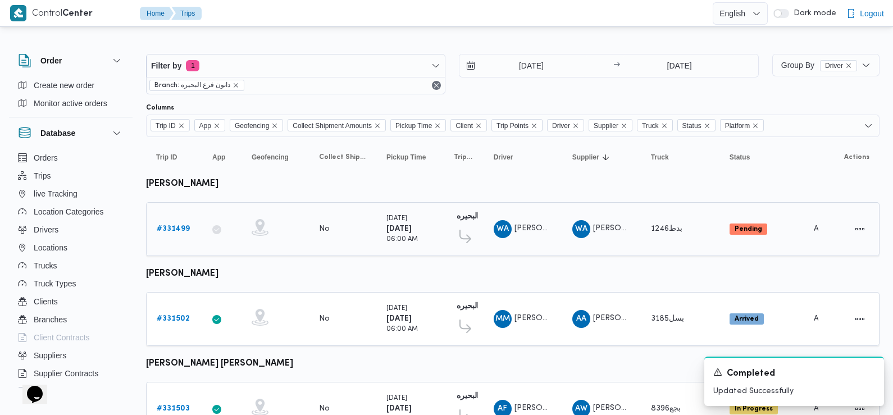
click at [180, 227] on b "# 331499" at bounding box center [173, 228] width 33 height 7
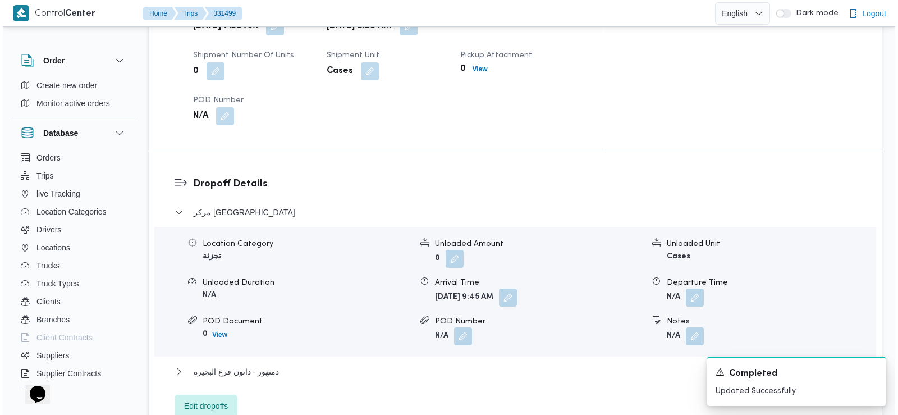
scroll to position [835, 0]
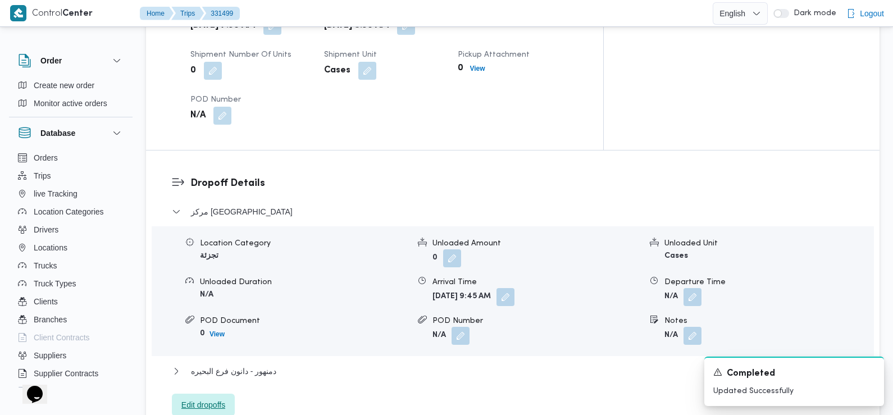
click at [199, 398] on span "Edit dropoffs" at bounding box center [203, 404] width 44 height 13
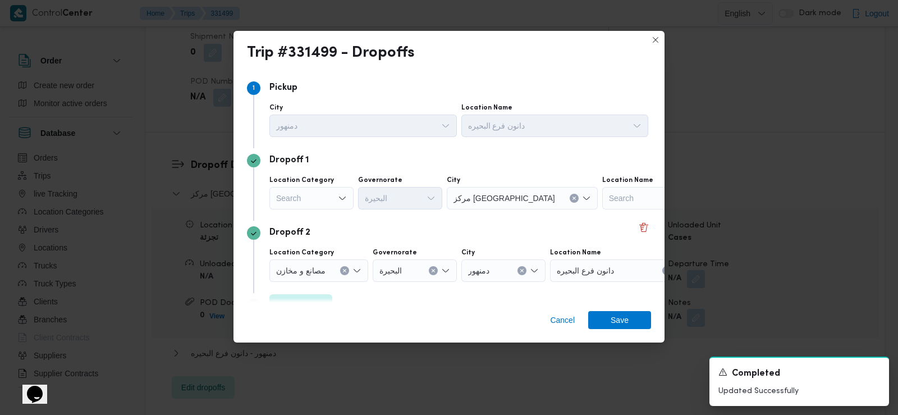
click at [309, 195] on div "Search" at bounding box center [311, 198] width 84 height 22
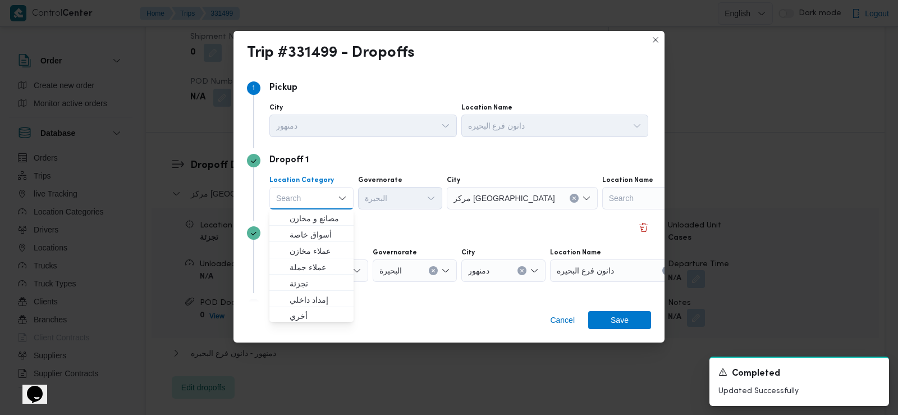
click at [329, 207] on div "Search Combo box. Selected. Combo box input. Search. Type some text or, to disp…" at bounding box center [311, 198] width 84 height 22
click at [328, 222] on span "مصانع و مخازن" at bounding box center [318, 218] width 57 height 13
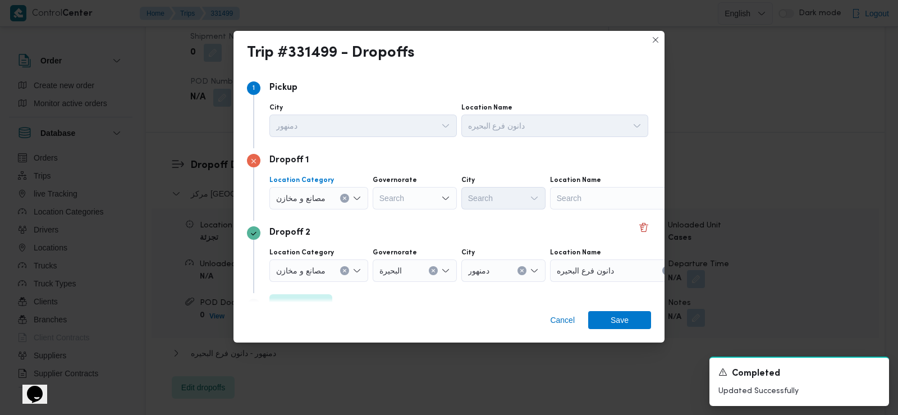
click at [320, 202] on span "مصانع و مخازن" at bounding box center [300, 197] width 49 height 12
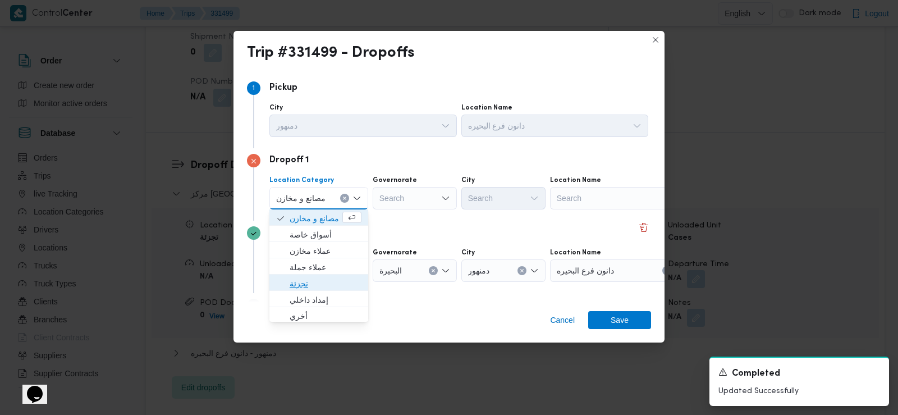
click at [307, 278] on span "تجزئة" at bounding box center [326, 283] width 72 height 13
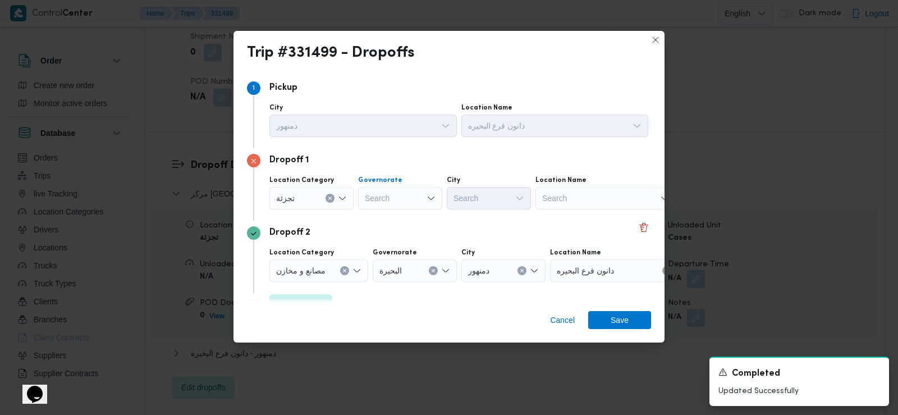
click at [379, 205] on div "Search" at bounding box center [400, 198] width 84 height 22
click at [387, 255] on span "البحيرة" at bounding box center [406, 250] width 57 height 13
click at [469, 196] on div "Search" at bounding box center [489, 198] width 84 height 22
type input "يتا"
click at [460, 220] on icon "button" at bounding box center [458, 218] width 9 height 9
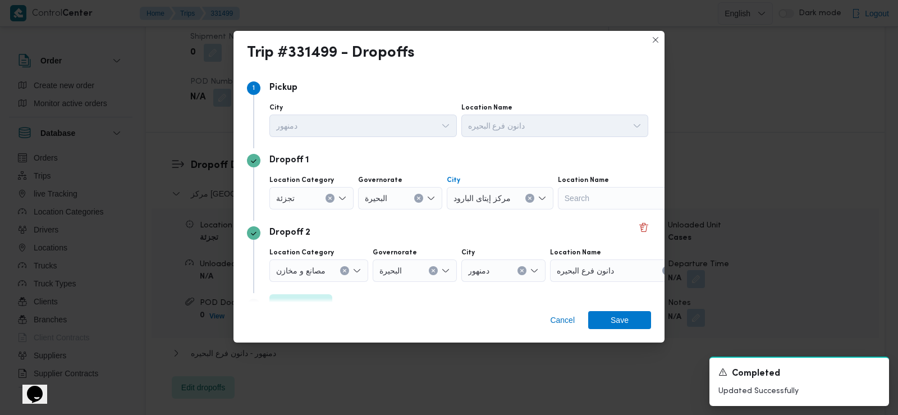
click at [340, 209] on div "مصانع و مخازن" at bounding box center [311, 198] width 84 height 22
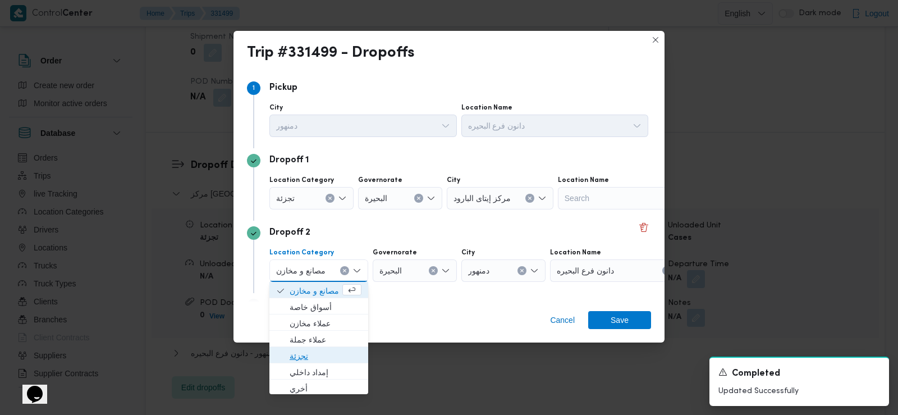
click at [313, 352] on span "تجزئة" at bounding box center [326, 355] width 72 height 13
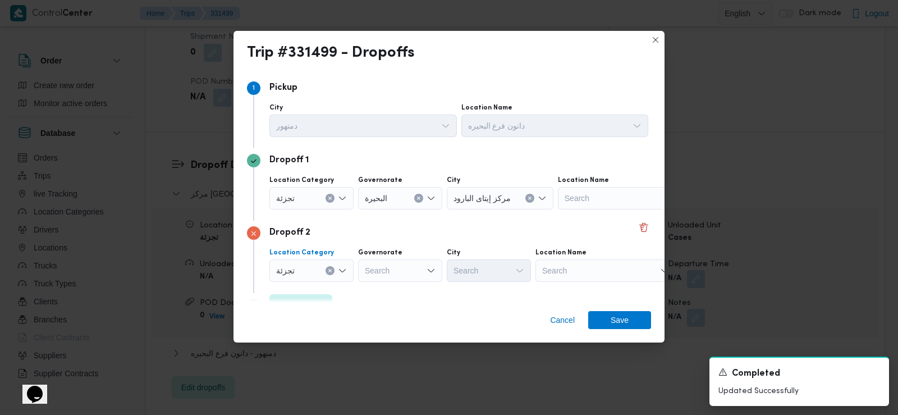
click at [390, 209] on div "Search" at bounding box center [400, 198] width 84 height 22
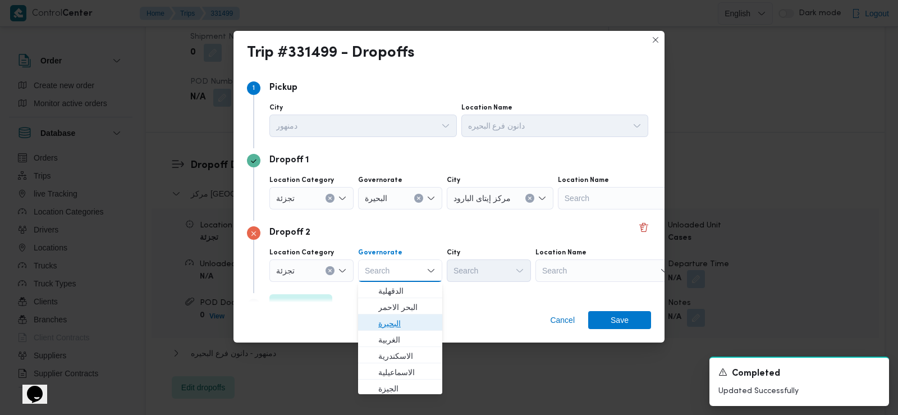
click at [396, 323] on span "البحيرة" at bounding box center [406, 323] width 57 height 13
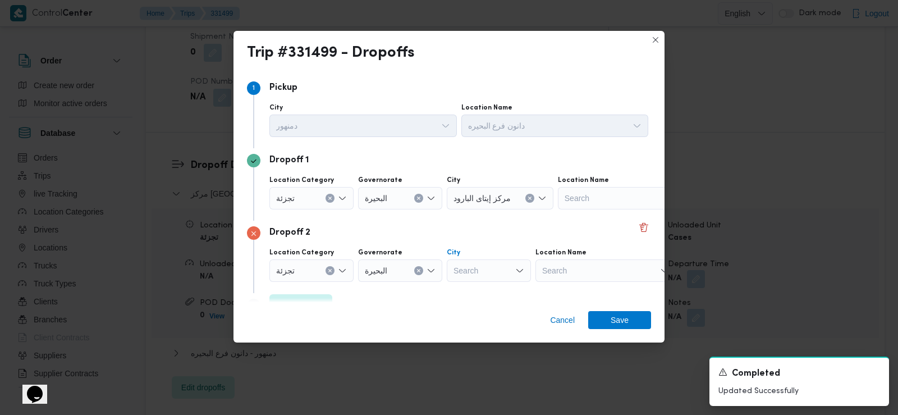
click at [470, 209] on div "Search" at bounding box center [500, 198] width 107 height 22
type input "محمود"
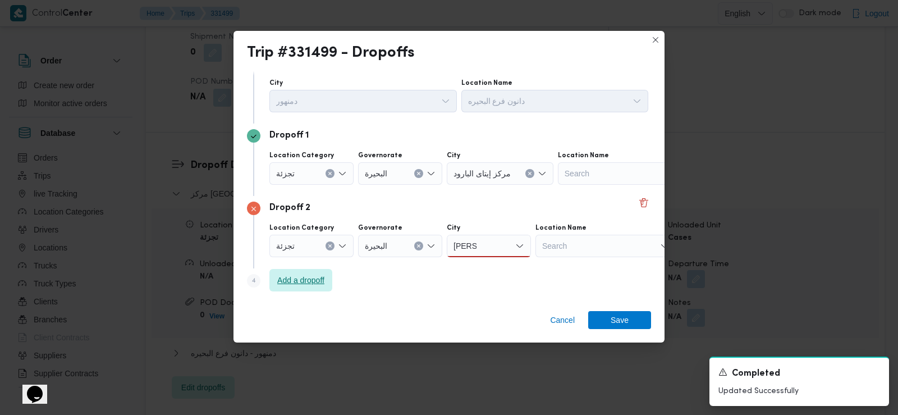
click at [308, 275] on span "Add a dropoff" at bounding box center [300, 279] width 47 height 13
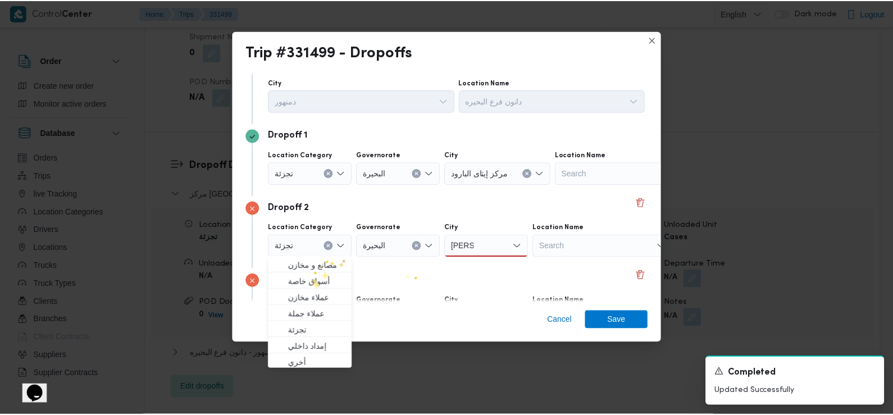
scroll to position [98, 0]
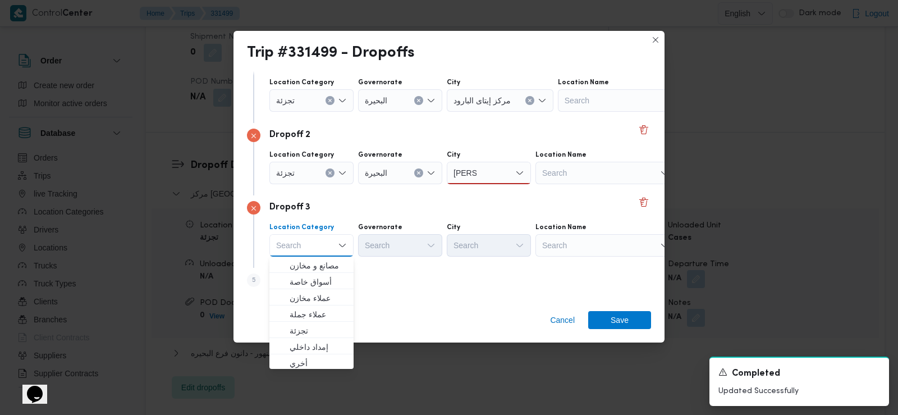
click at [318, 246] on div "Search Combo box. Selected. Combo box input. Search. Type some text or, to disp…" at bounding box center [311, 245] width 84 height 22
click at [313, 266] on span "مصانع و مخازن" at bounding box center [318, 265] width 57 height 13
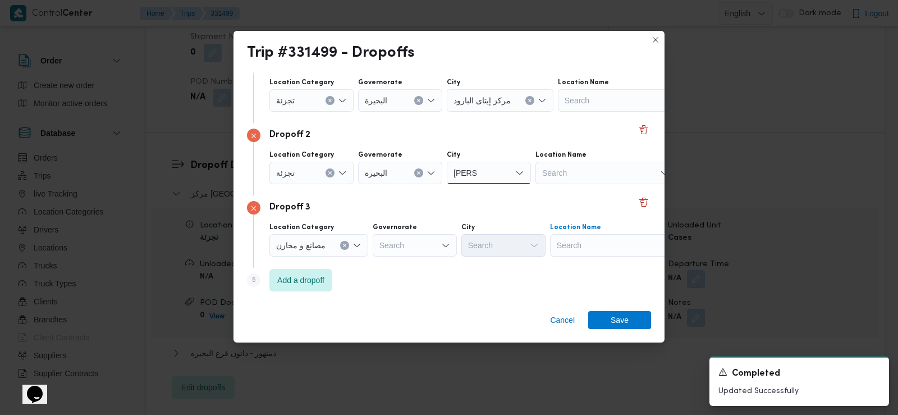
click at [605, 112] on div "Search" at bounding box center [628, 100] width 140 height 22
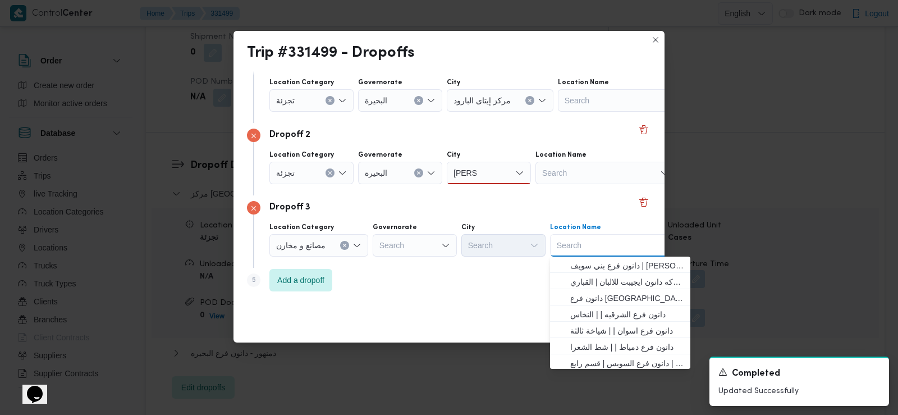
click at [419, 112] on div "Search" at bounding box center [400, 100] width 84 height 22
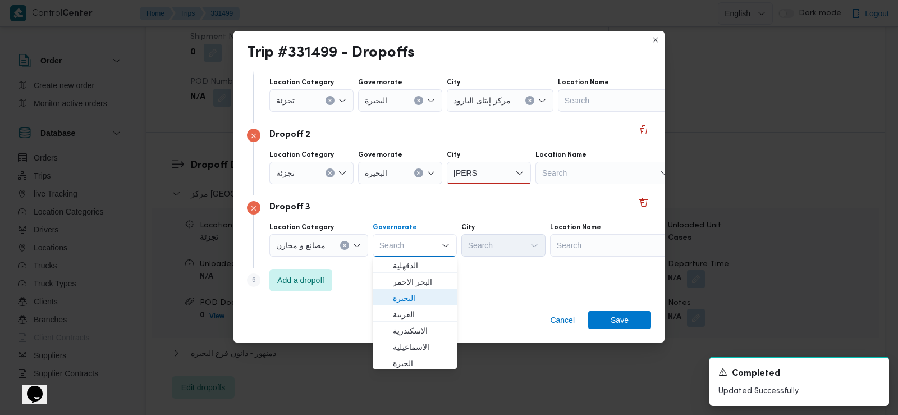
click at [416, 297] on span "البحيرة" at bounding box center [421, 297] width 57 height 13
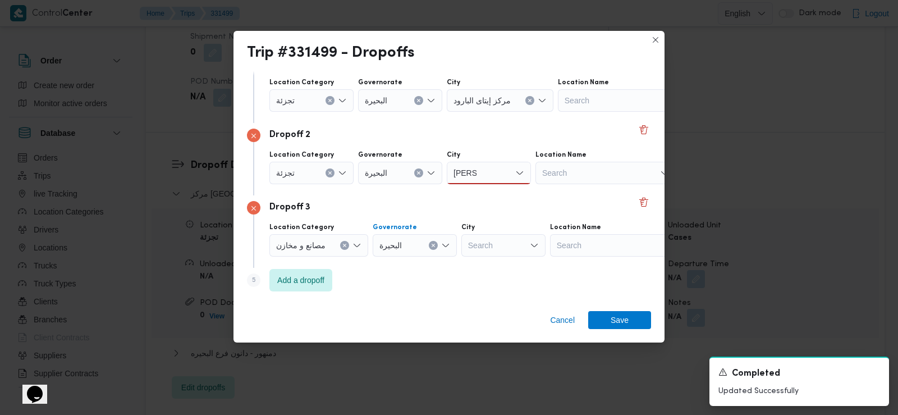
click at [492, 168] on div "محمود محمود" at bounding box center [489, 173] width 84 height 22
click at [495, 193] on mark "محمود" at bounding box center [528, 193] width 66 height 9
click at [601, 112] on div "Search" at bounding box center [628, 100] width 140 height 22
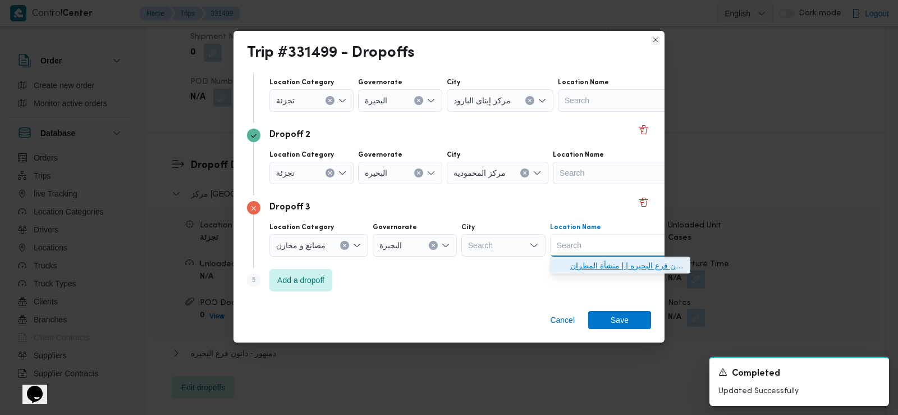
click at [598, 268] on span "دانون فرع البحيره | | منشأة المطران" at bounding box center [626, 265] width 113 height 13
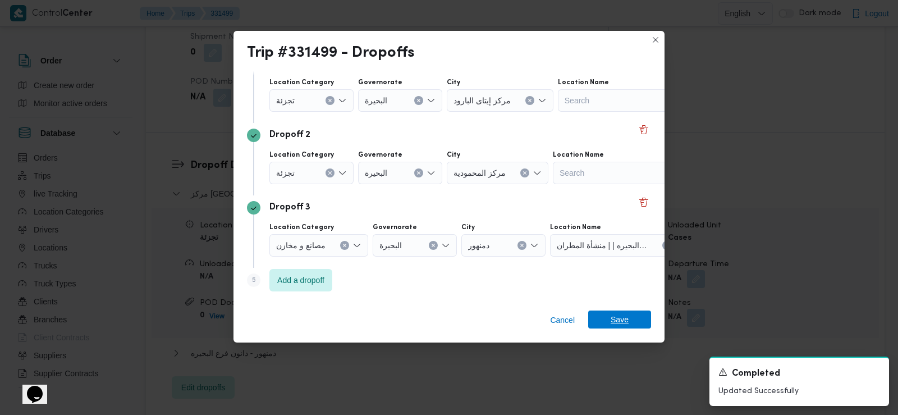
click at [621, 319] on span "Save" at bounding box center [620, 319] width 18 height 18
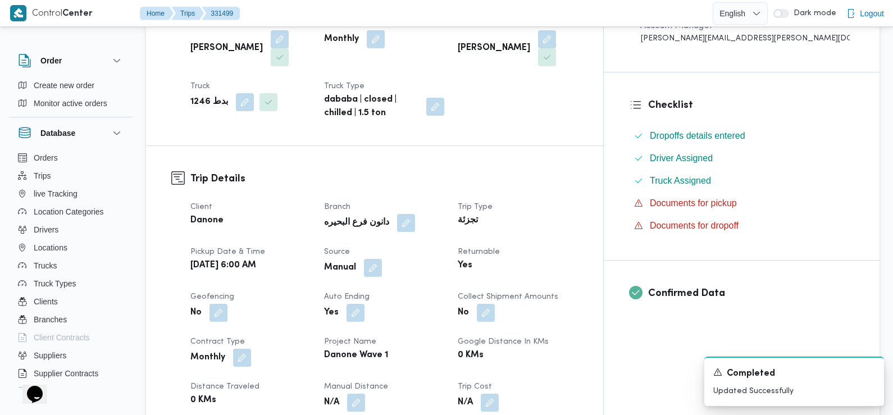
scroll to position [0, 0]
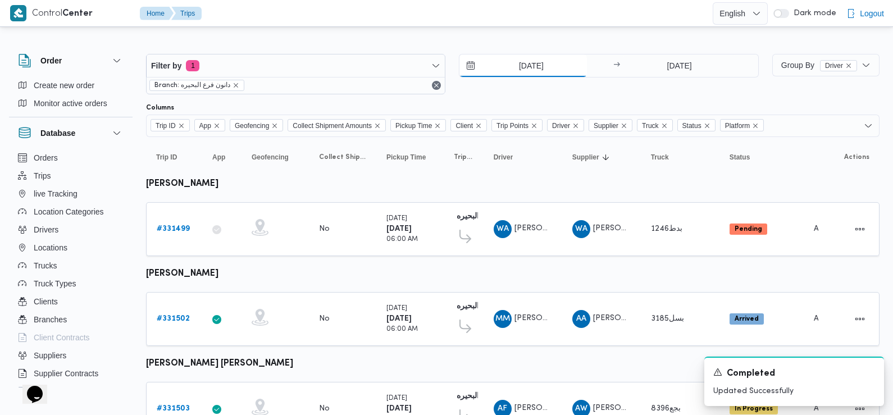
click at [523, 64] on input "[DATE]" at bounding box center [522, 65] width 127 height 22
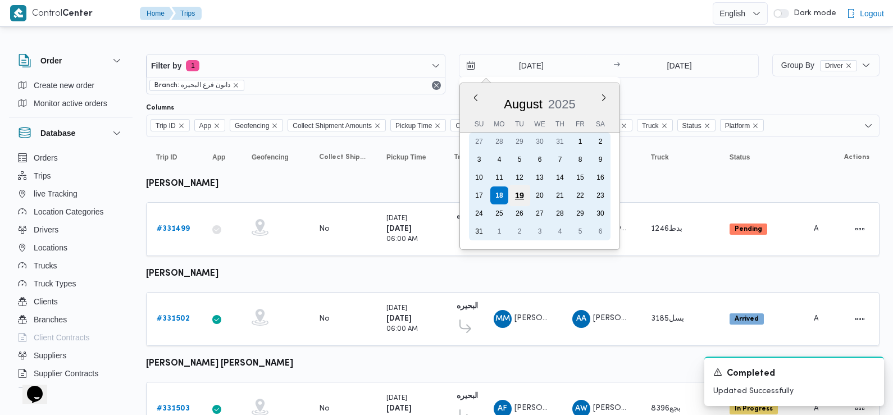
click at [517, 194] on div "19" at bounding box center [519, 195] width 21 height 21
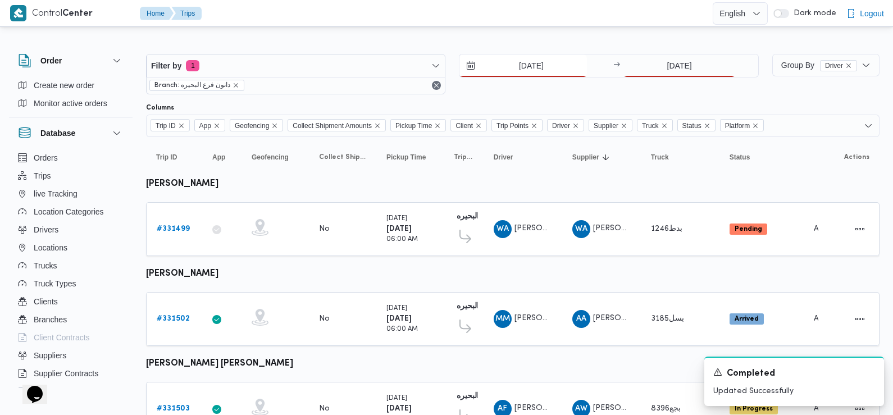
type input "[DATE]"
click at [675, 69] on input "[DATE]" at bounding box center [679, 65] width 112 height 22
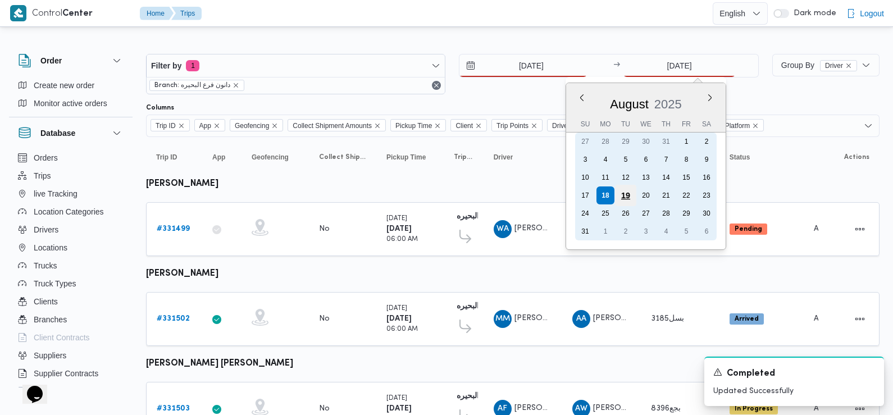
click at [623, 194] on div "19" at bounding box center [625, 195] width 21 height 21
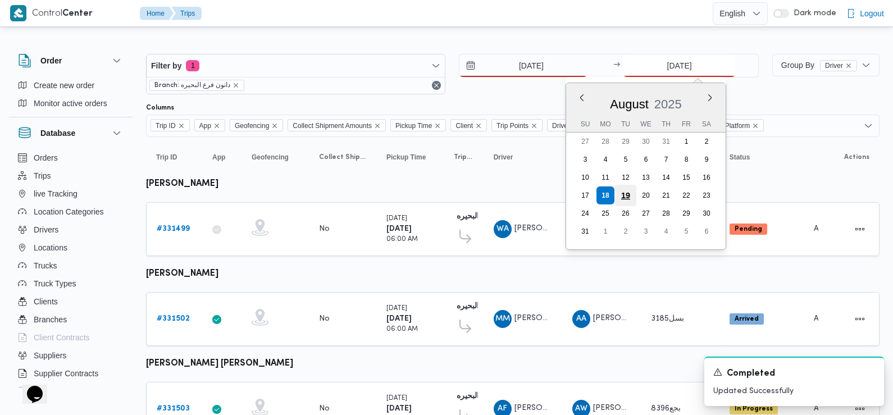
type input "[DATE]"
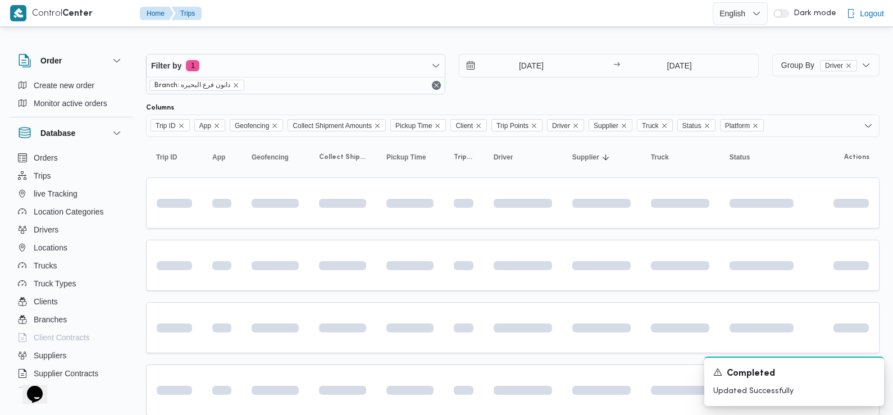
click at [676, 89] on div "[DATE] → [DATE]" at bounding box center [608, 74] width 299 height 40
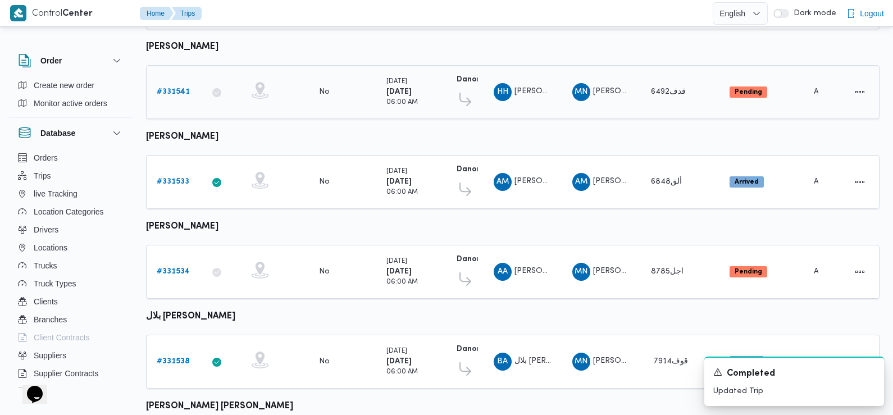
scroll to position [411, 0]
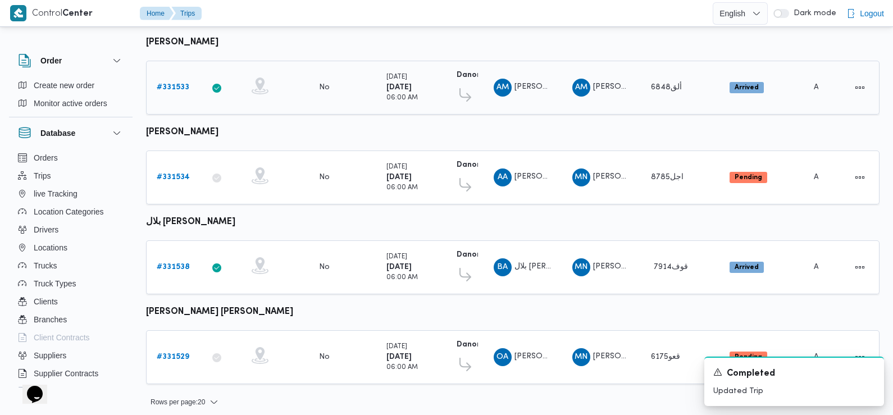
click at [179, 84] on b "# 331533" at bounding box center [173, 87] width 33 height 7
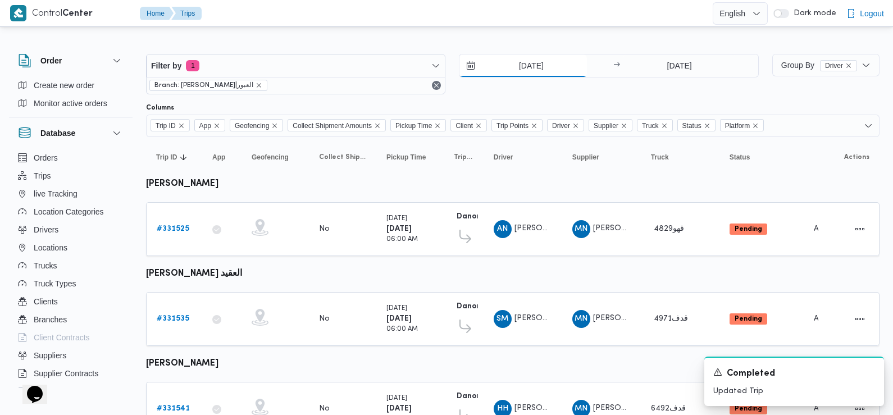
click at [550, 65] on input "18/8/2025" at bounding box center [522, 65] width 127 height 22
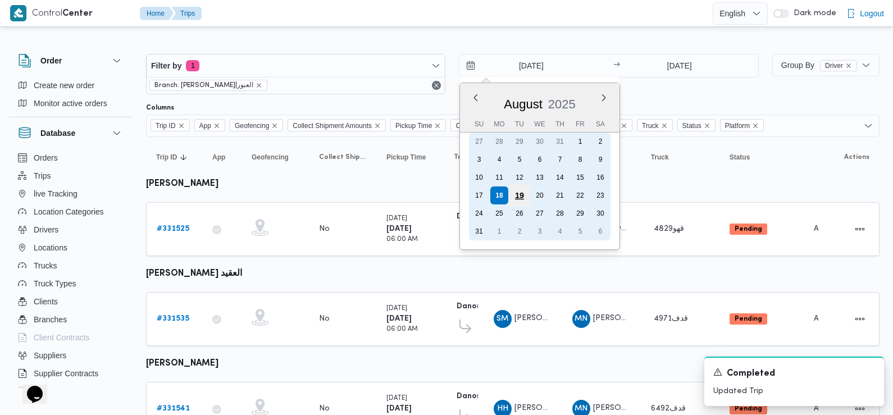
click at [518, 201] on div "19" at bounding box center [519, 195] width 21 height 21
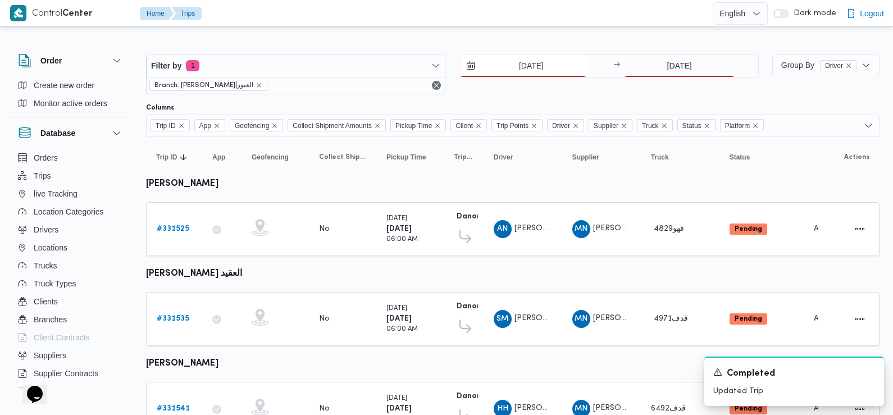
type input "19/8/2025"
click at [669, 73] on input "18/8/2025" at bounding box center [679, 65] width 112 height 22
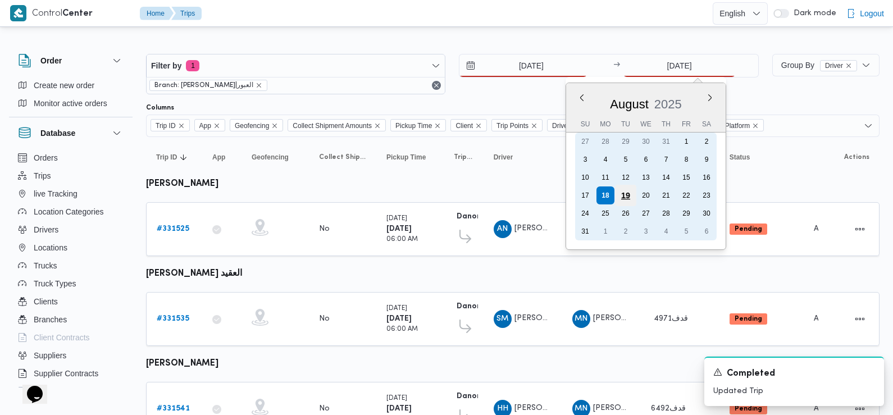
click at [623, 192] on div "19" at bounding box center [625, 195] width 21 height 21
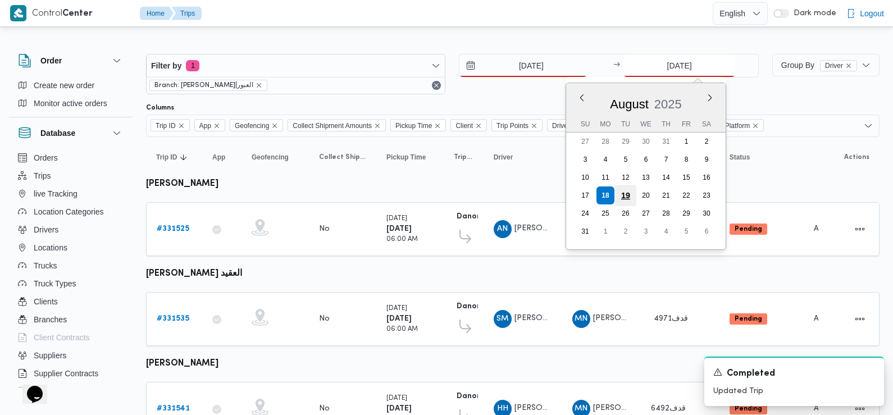
type input "19/8/2025"
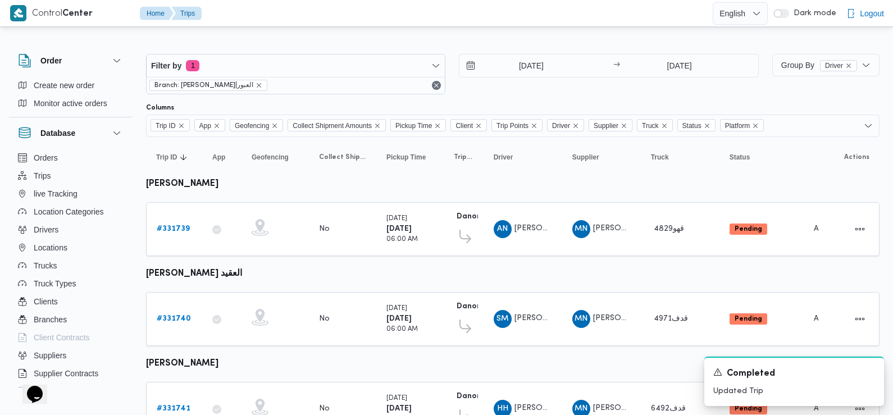
click at [529, 103] on div "Columns" at bounding box center [512, 107] width 733 height 9
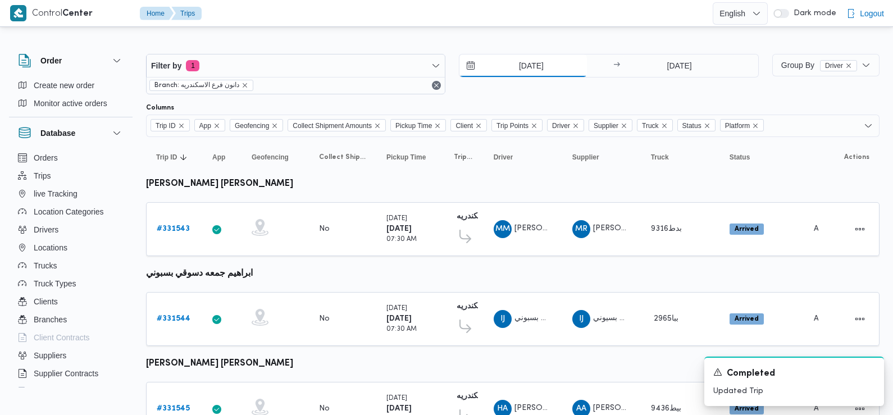
click at [543, 63] on input "[DATE]" at bounding box center [522, 65] width 127 height 22
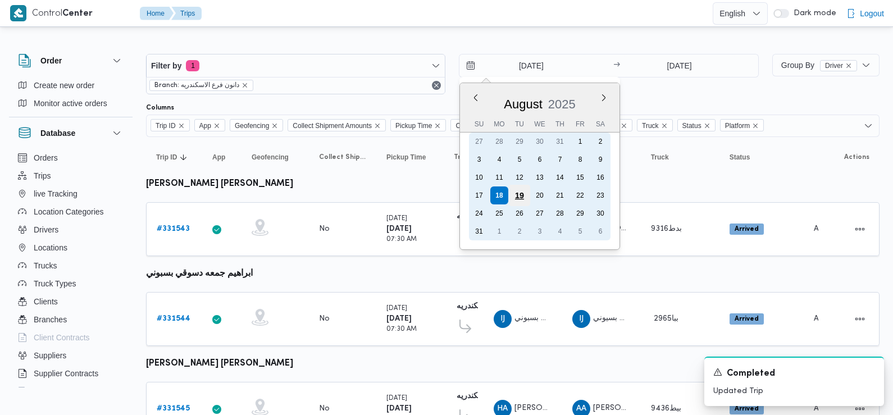
click at [520, 192] on div "19" at bounding box center [519, 195] width 21 height 21
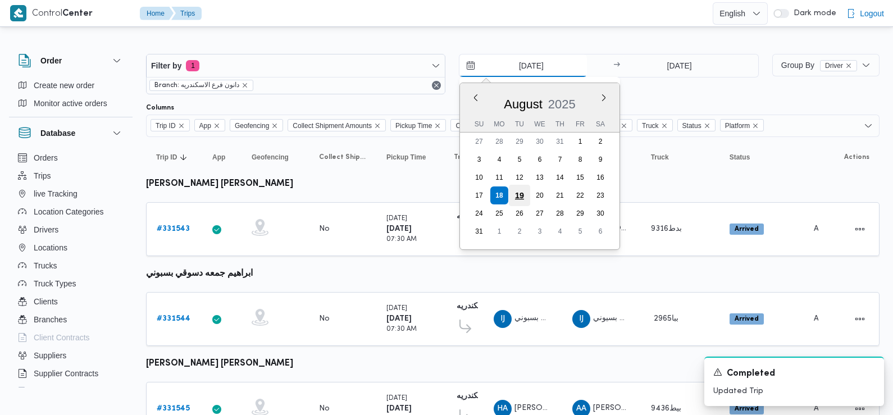
type input "[DATE]"
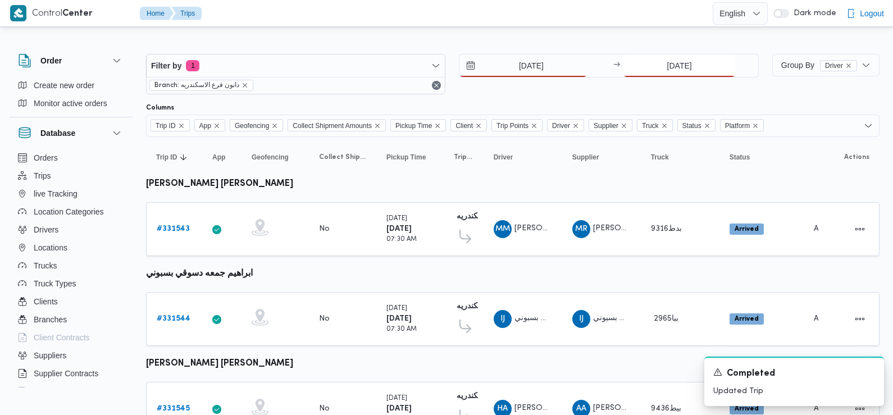
click at [680, 68] on input "[DATE]" at bounding box center [679, 65] width 112 height 22
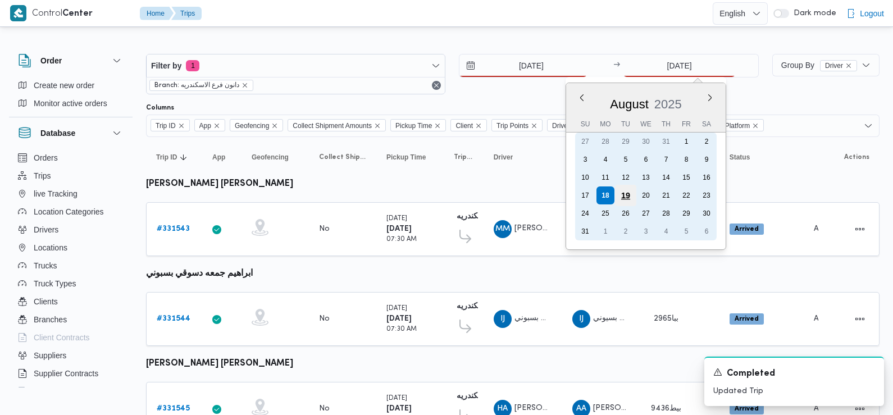
click at [619, 200] on div "19" at bounding box center [625, 195] width 21 height 21
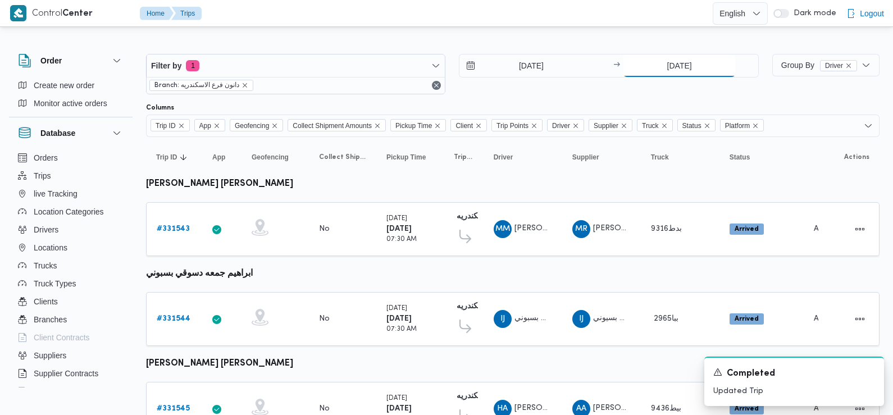
type input "[DATE]"
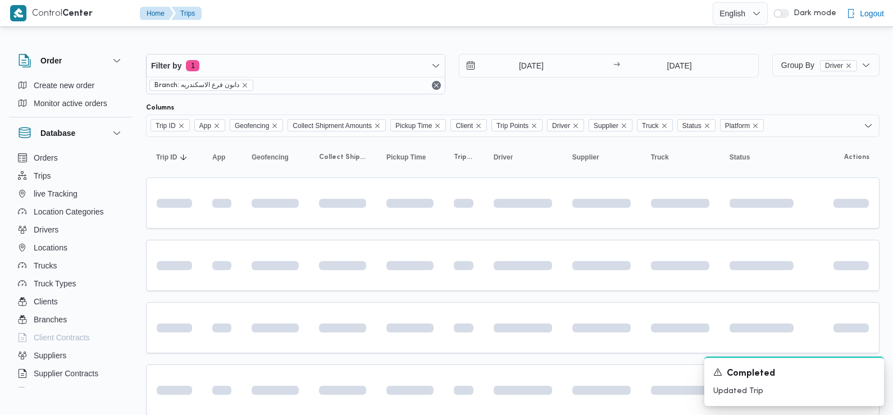
click at [518, 86] on div "[DATE] → [DATE]" at bounding box center [608, 74] width 299 height 40
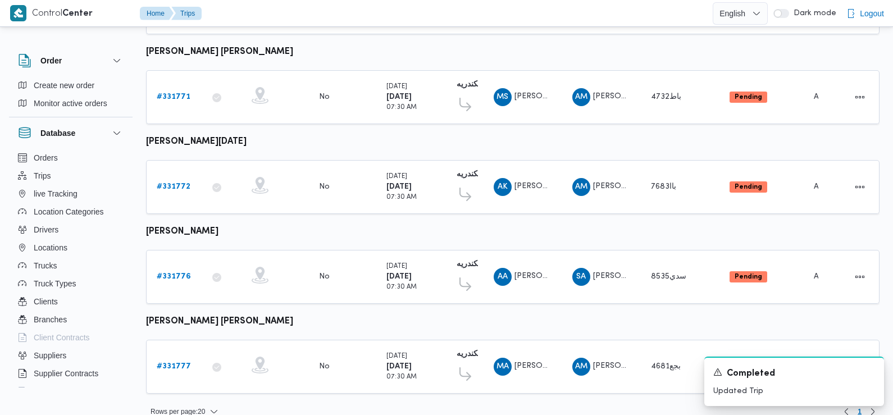
scroll to position [943, 0]
